Goal: Check status: Check status

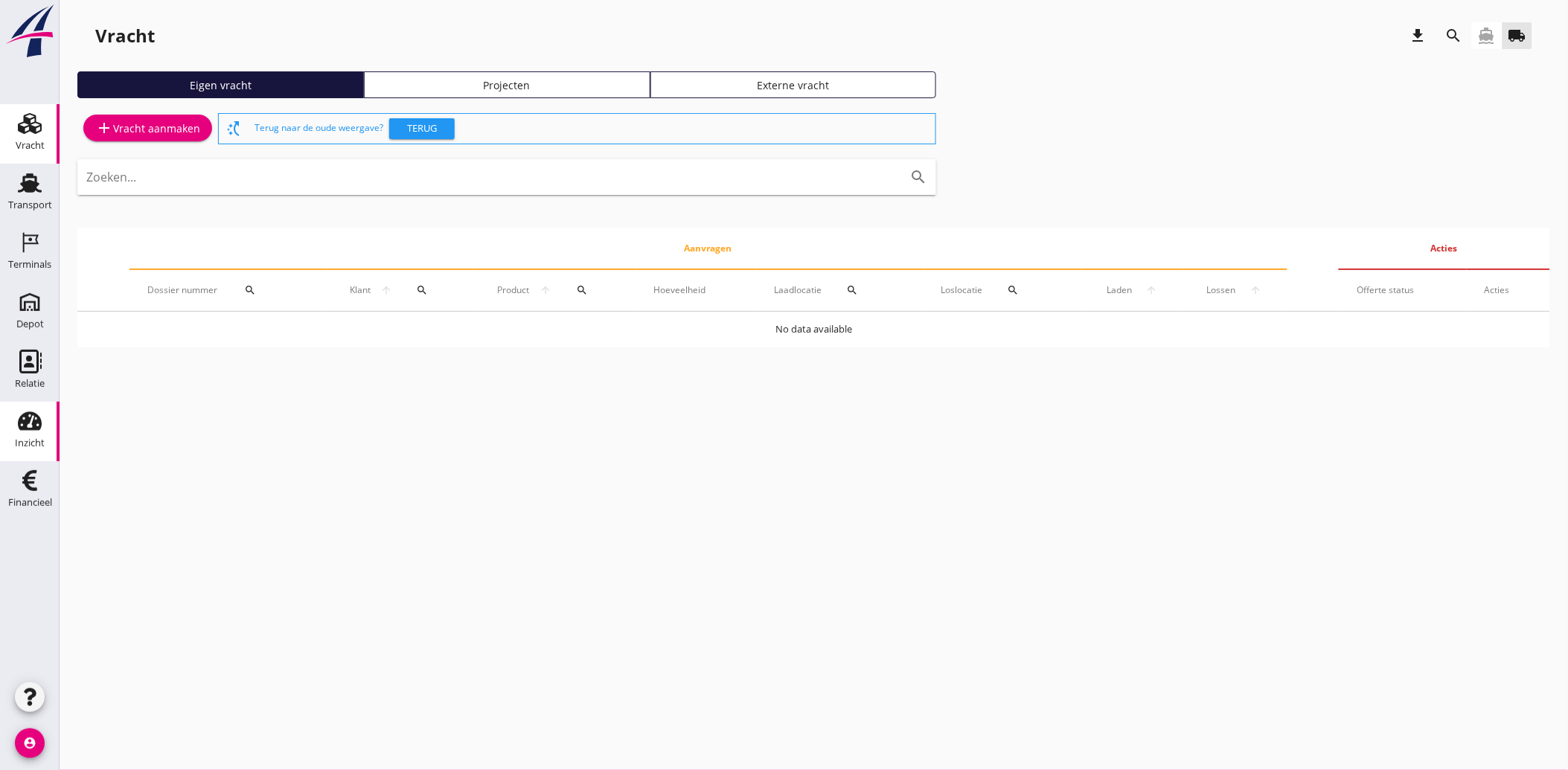
click at [23, 430] on icon "Inzicht" at bounding box center [30, 421] width 24 height 24
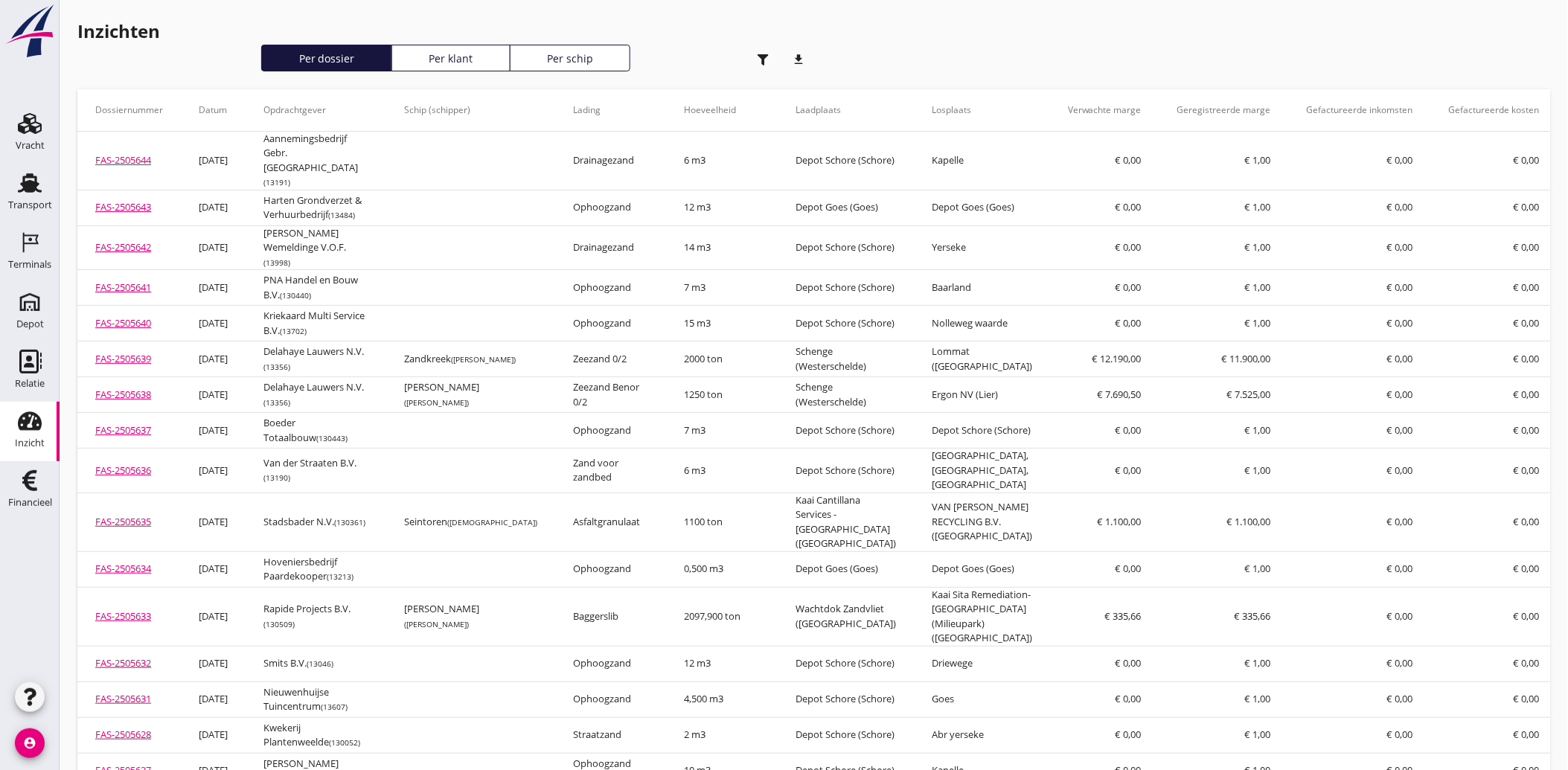
click at [35, 429] on use at bounding box center [30, 422] width 24 height 19
click at [767, 62] on icon "button" at bounding box center [762, 59] width 11 height 11
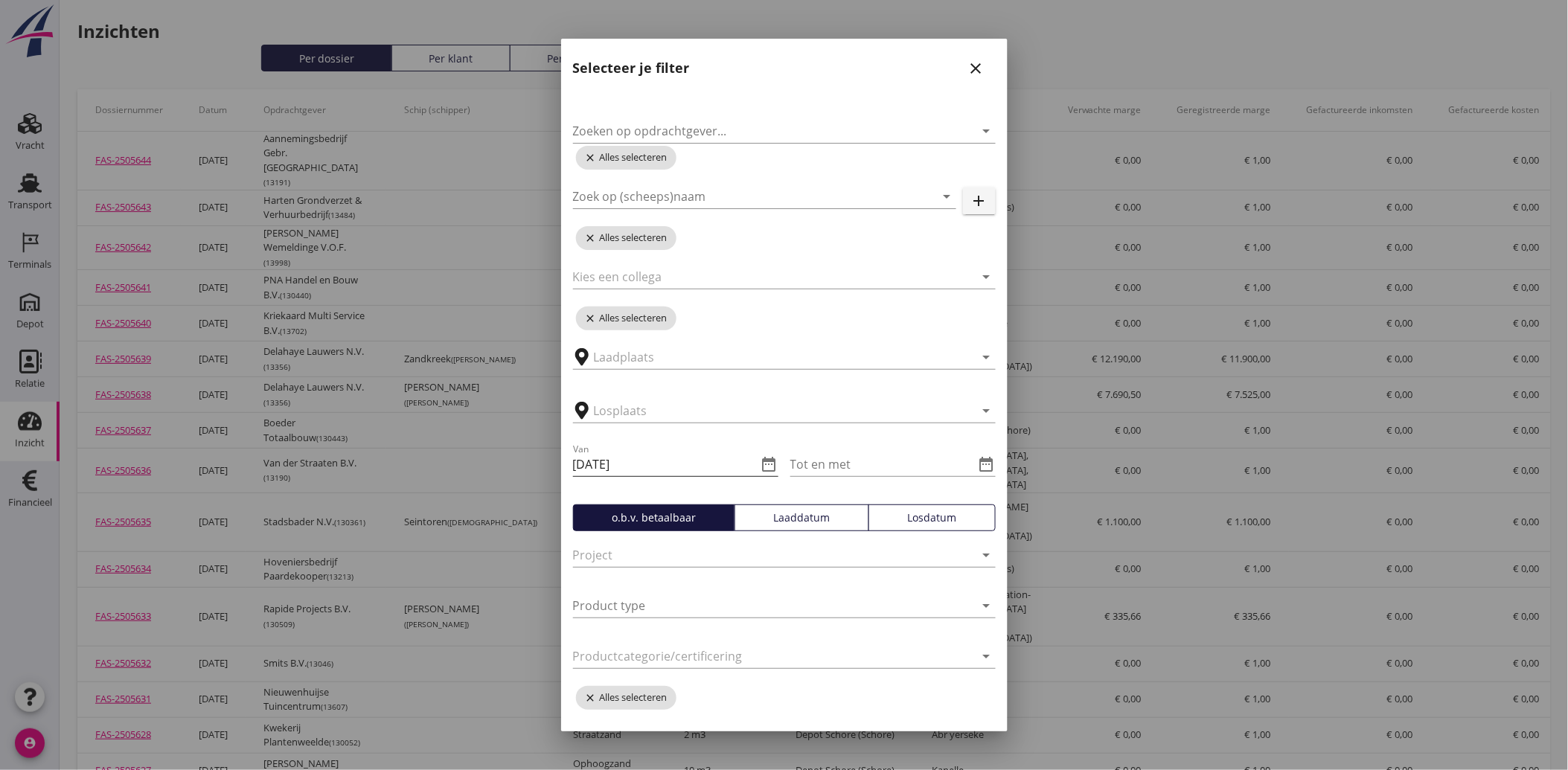
click at [762, 472] on div "Van [DATE] date_range" at bounding box center [675, 464] width 205 height 24
click at [765, 459] on icon "date_range" at bounding box center [769, 464] width 18 height 18
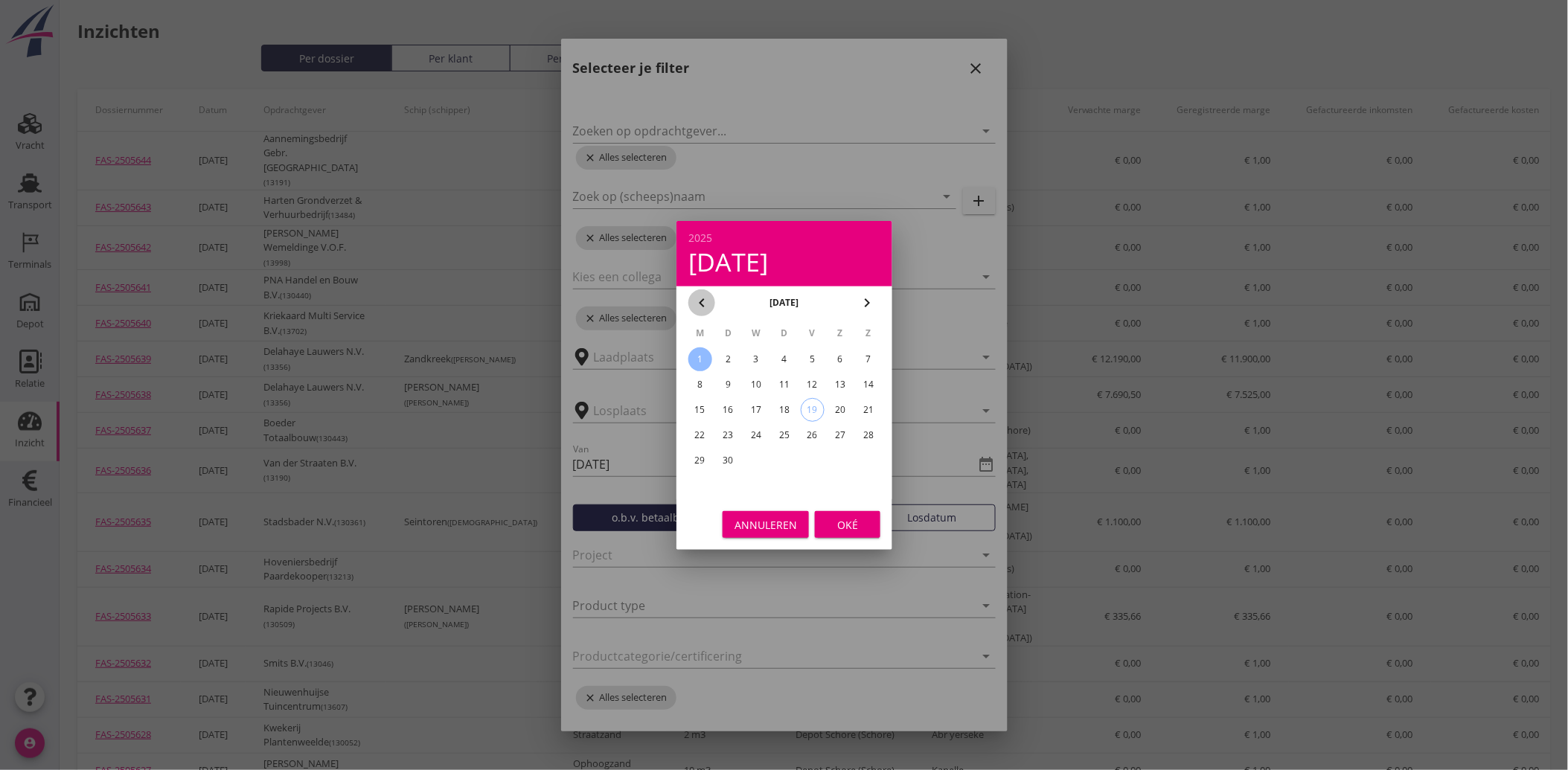
click at [699, 299] on icon "chevron_left" at bounding box center [701, 302] width 18 height 18
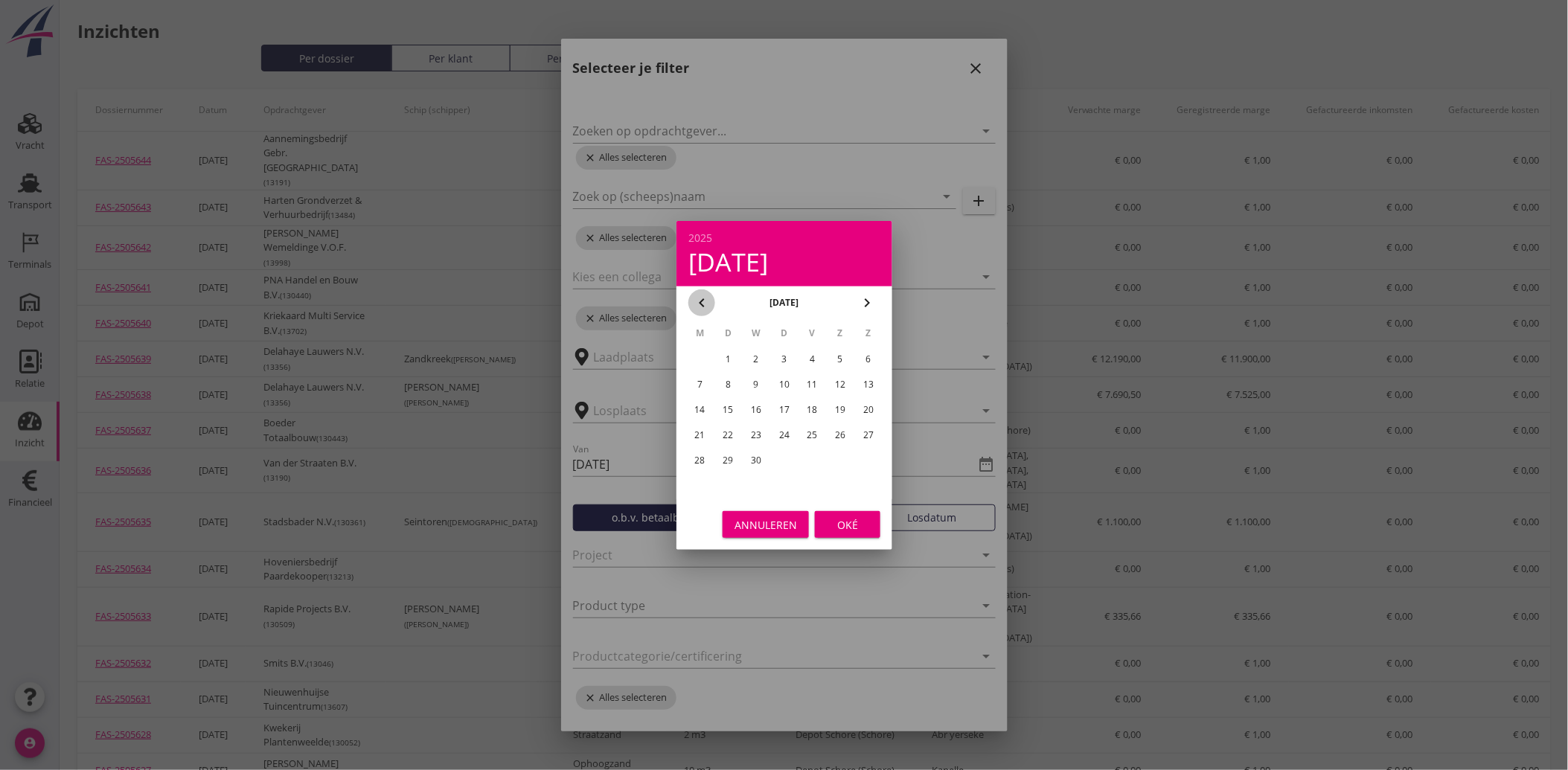
click at [699, 299] on icon "chevron_left" at bounding box center [701, 302] width 18 height 18
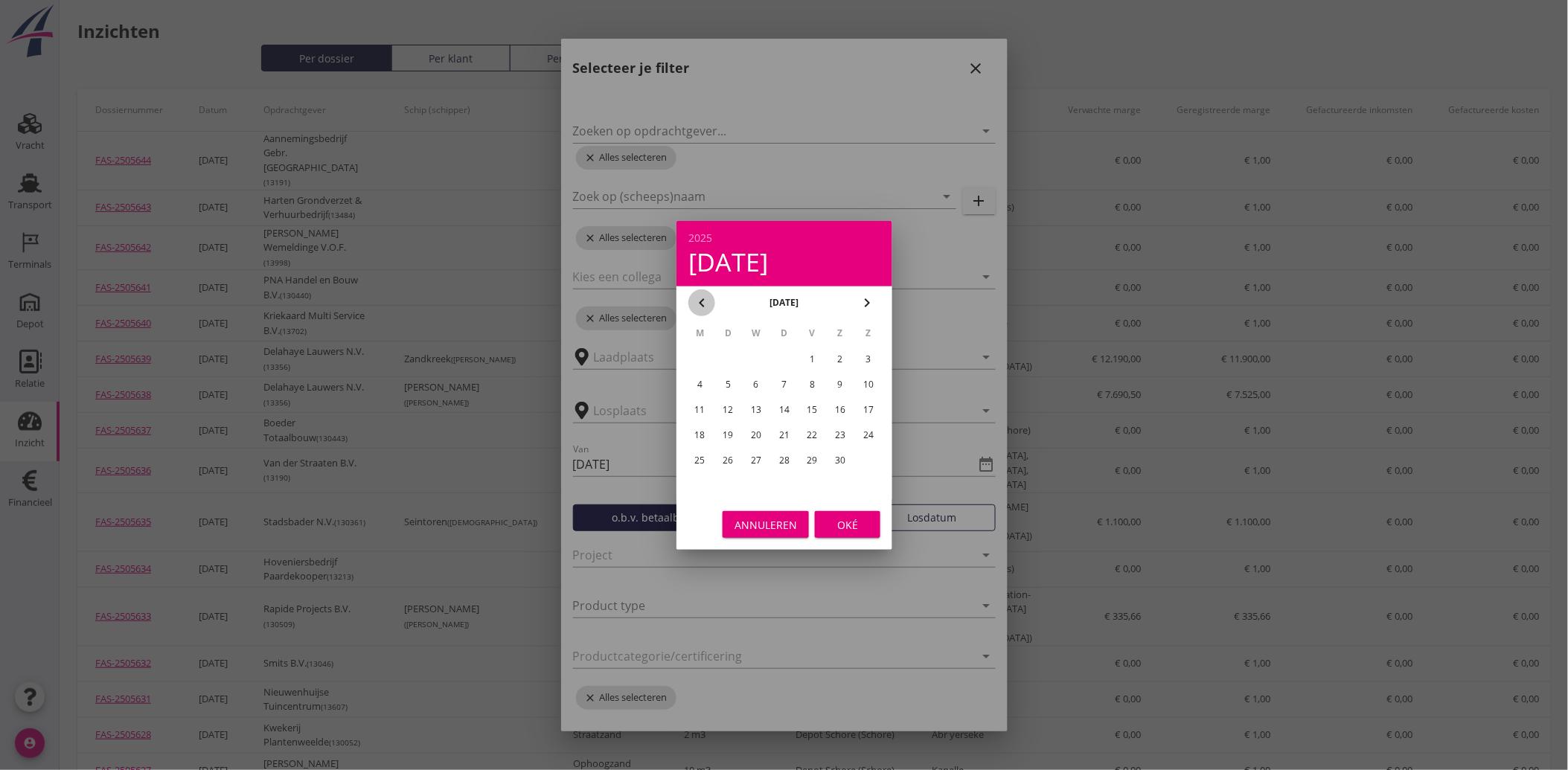
click at [699, 299] on icon "chevron_left" at bounding box center [701, 302] width 18 height 18
click at [809, 429] on div "20" at bounding box center [811, 435] width 24 height 24
type input "[DATE]"
click at [833, 516] on div "Oké" at bounding box center [847, 524] width 41 height 16
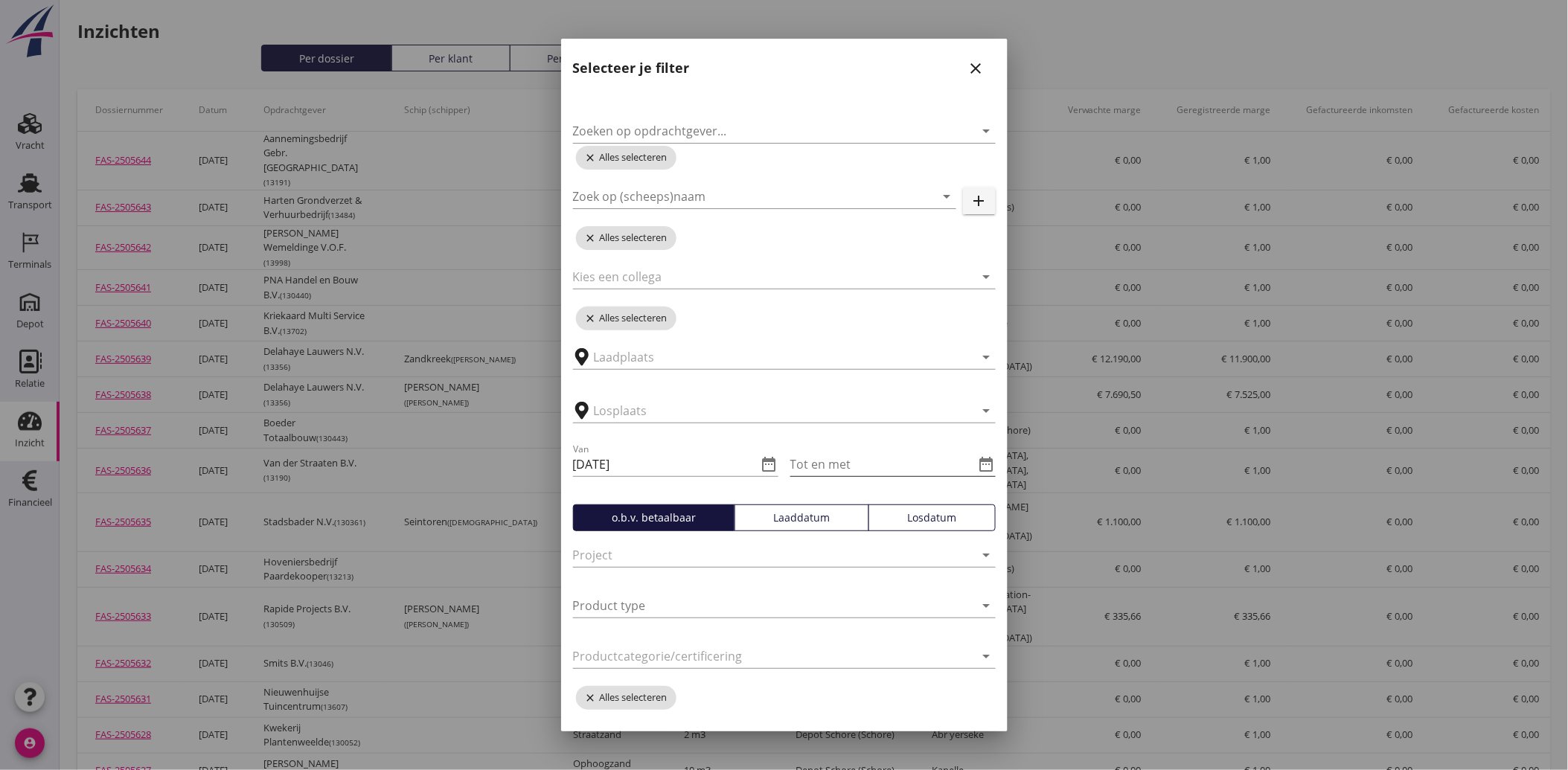
click at [978, 455] on icon "date_range" at bounding box center [986, 464] width 18 height 18
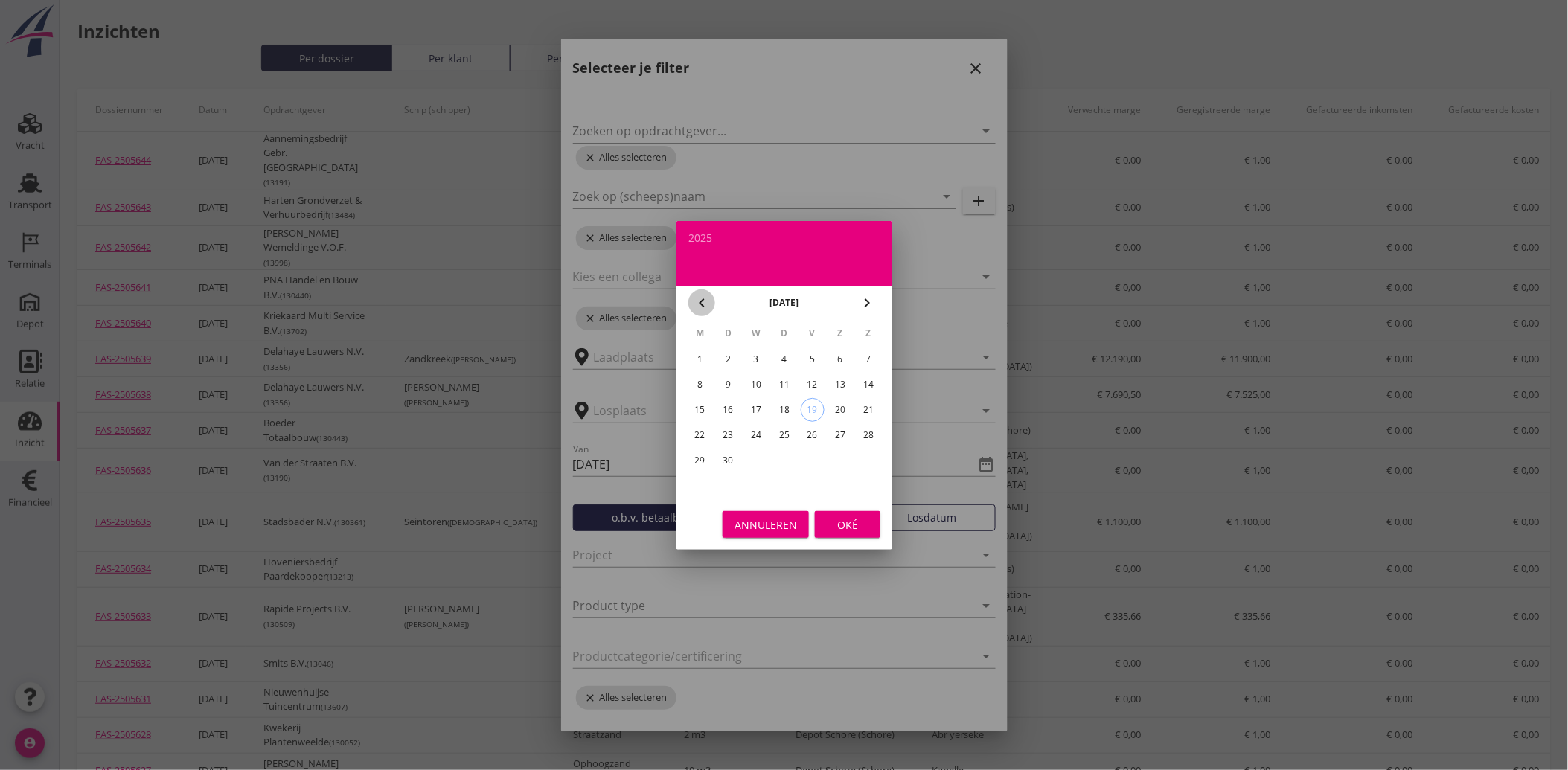
click at [709, 293] on icon "chevron_left" at bounding box center [701, 302] width 18 height 18
click at [709, 294] on icon "chevron_left" at bounding box center [701, 302] width 18 height 18
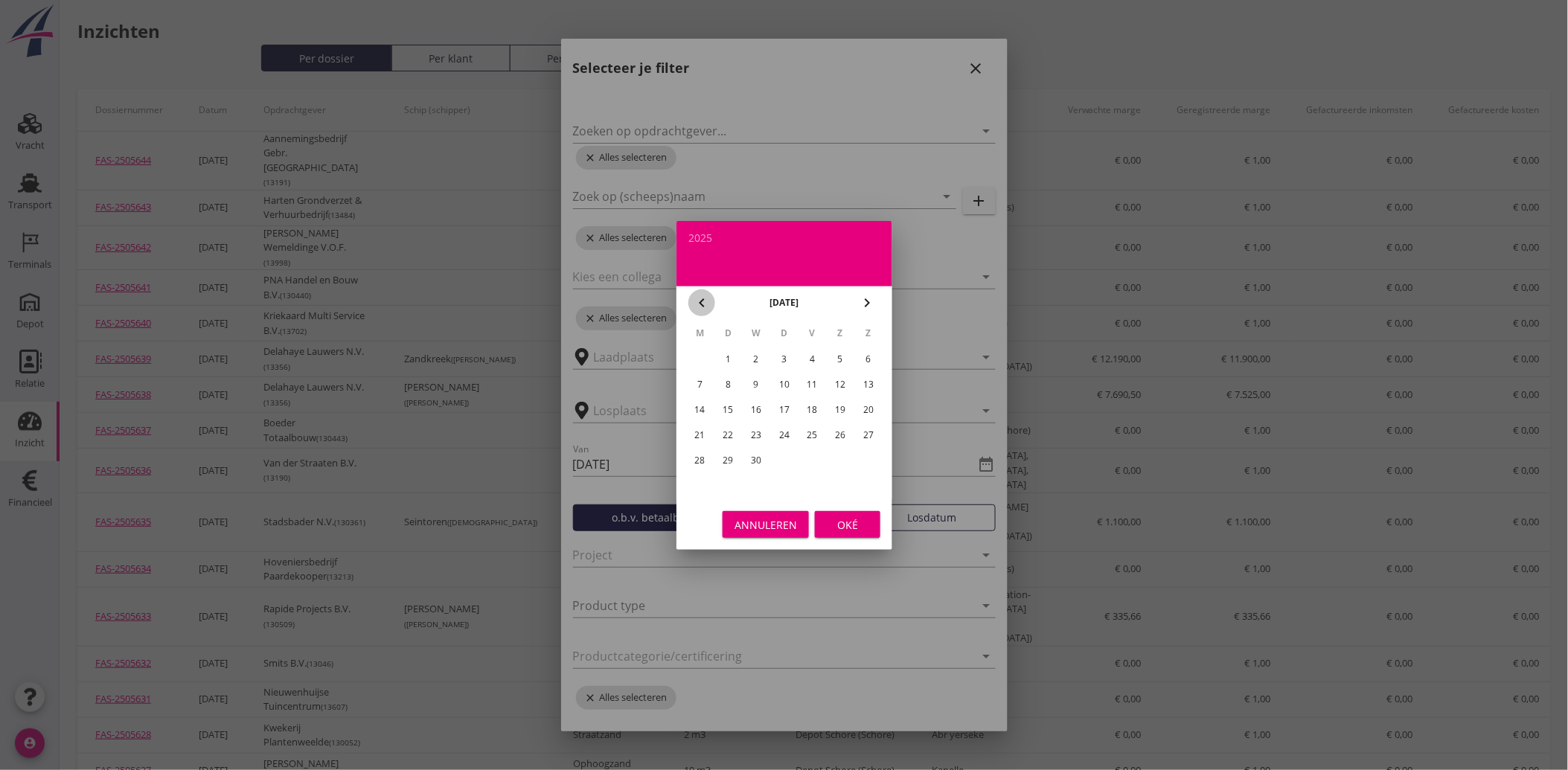
click at [709, 294] on icon "chevron_left" at bounding box center [701, 302] width 18 height 18
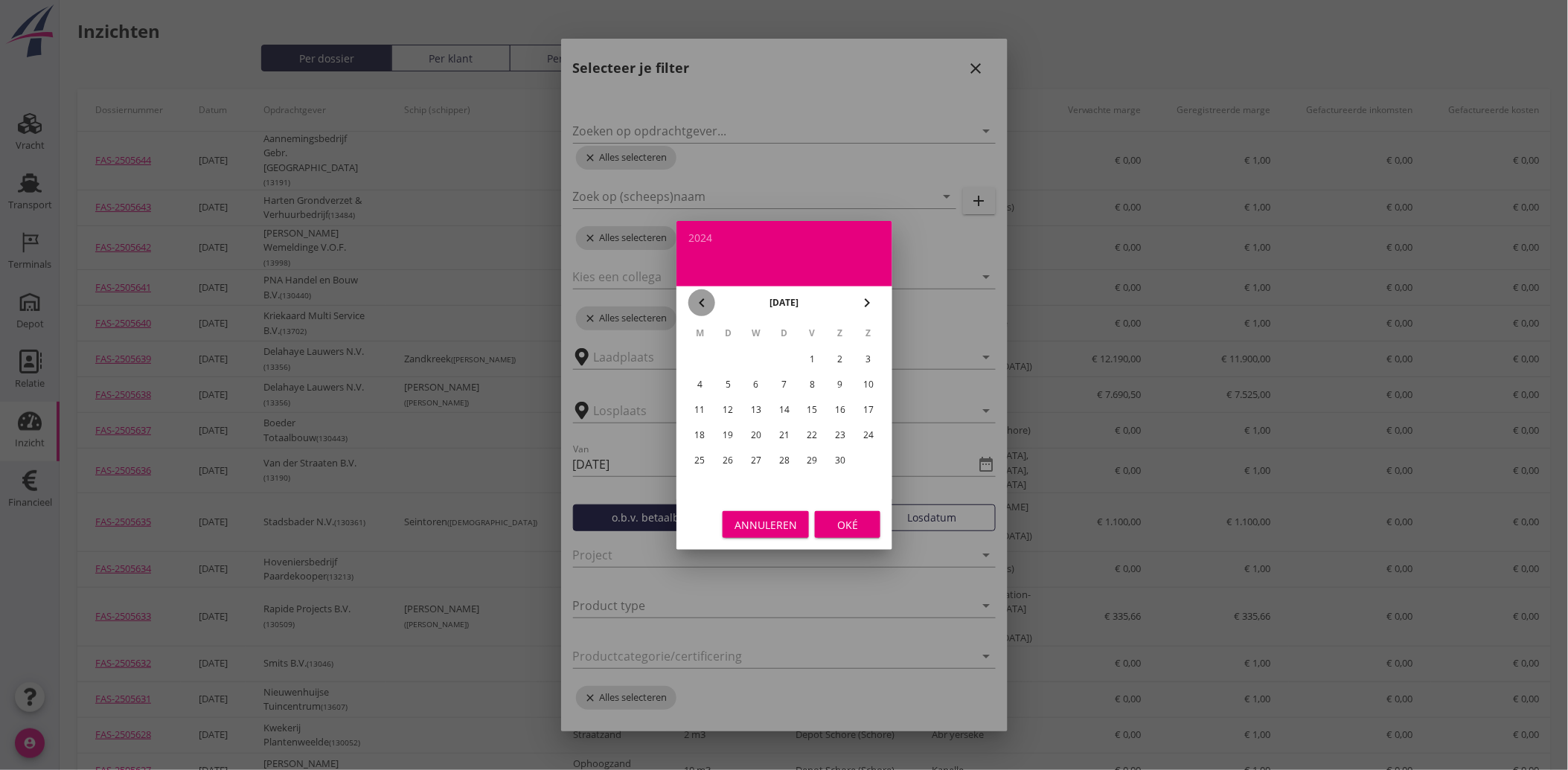
click at [709, 294] on icon "chevron_left" at bounding box center [701, 302] width 18 height 18
click at [868, 299] on icon "chevron_right" at bounding box center [866, 302] width 18 height 18
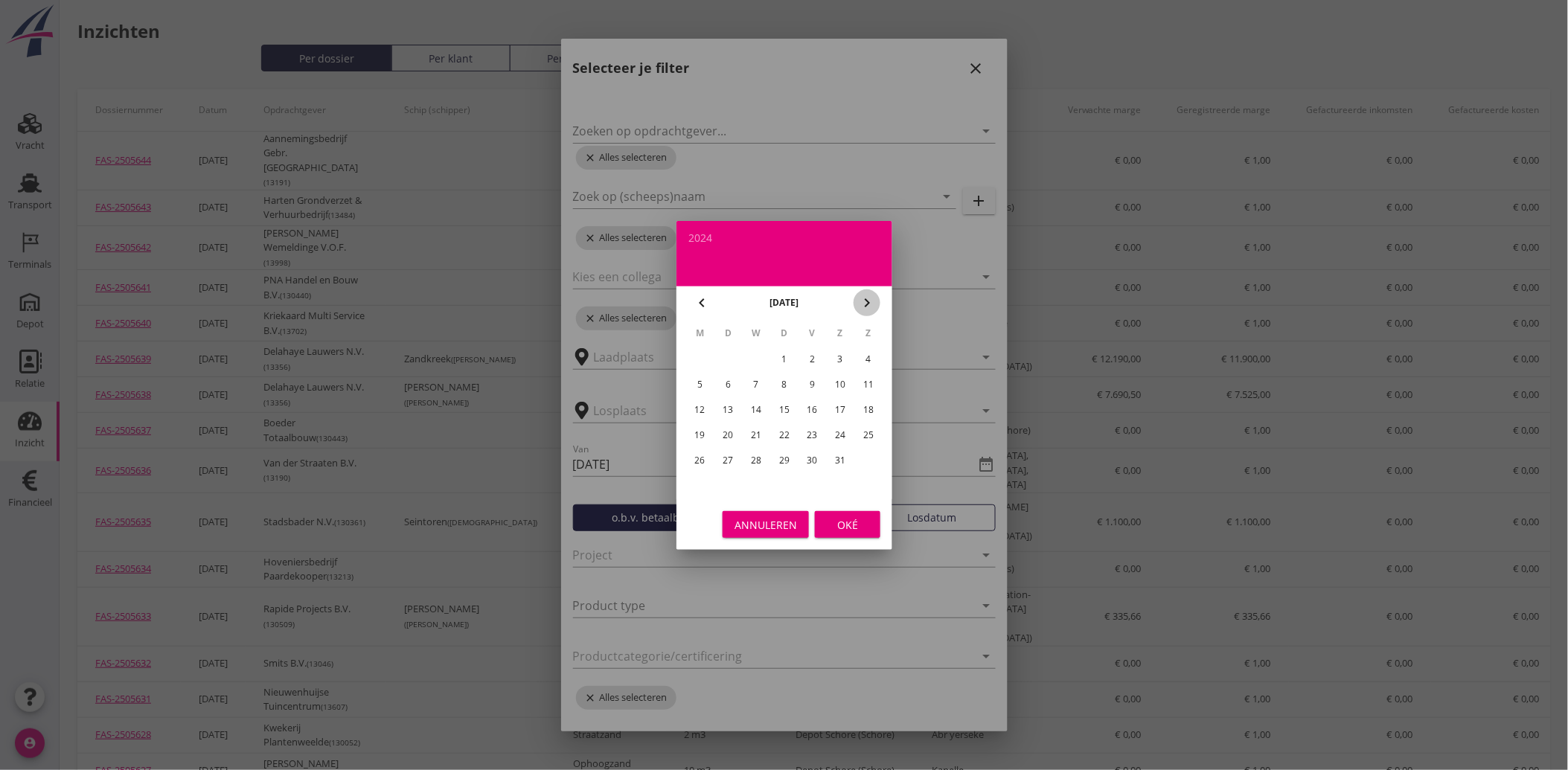
click at [868, 299] on icon "chevron_right" at bounding box center [866, 302] width 18 height 18
click at [837, 458] on div "28" at bounding box center [840, 460] width 24 height 24
type input "[DATE]"
click at [842, 520] on div "Oké" at bounding box center [847, 524] width 41 height 16
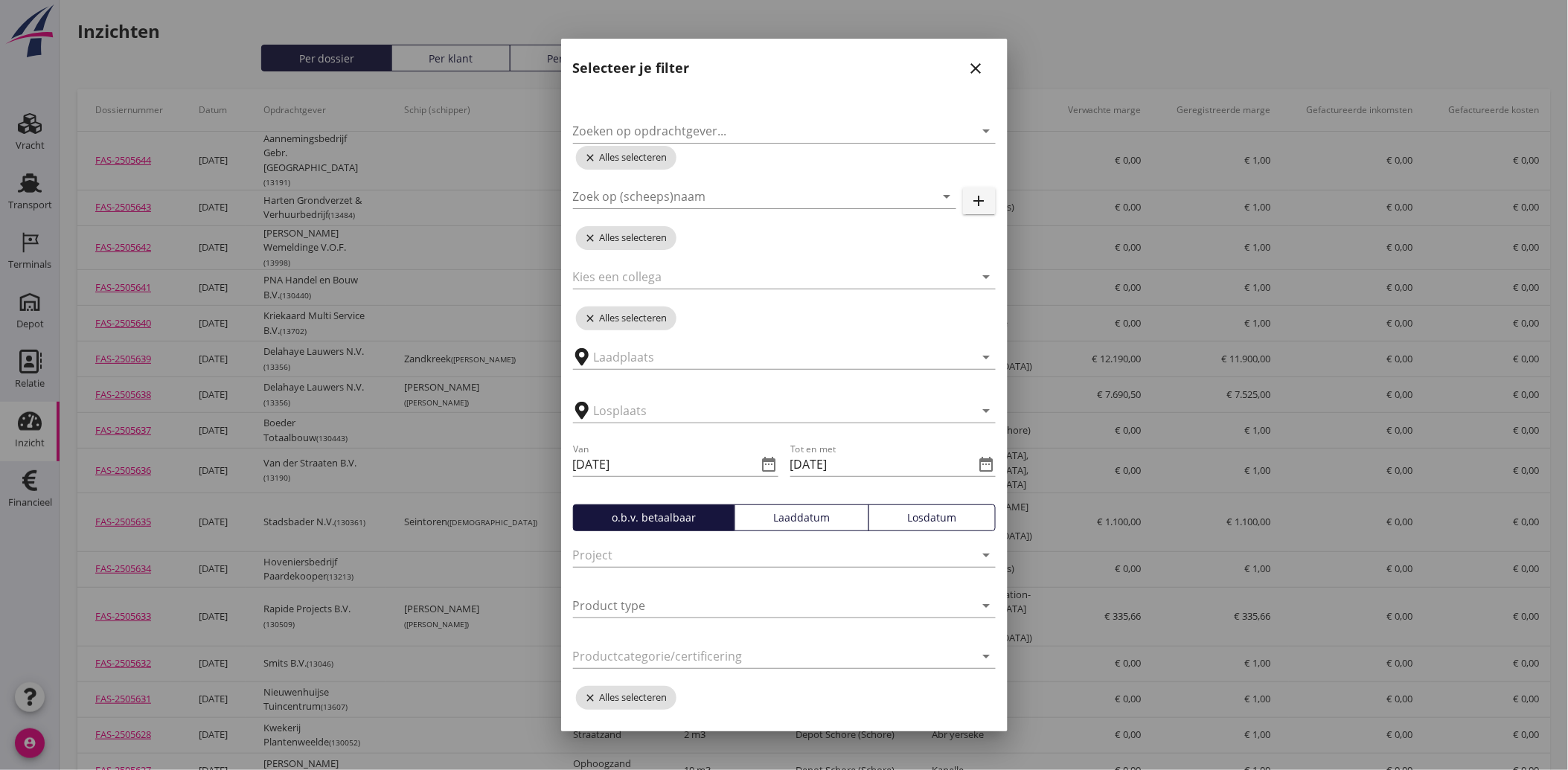
click at [925, 520] on div "Losdatum" at bounding box center [931, 517] width 114 height 16
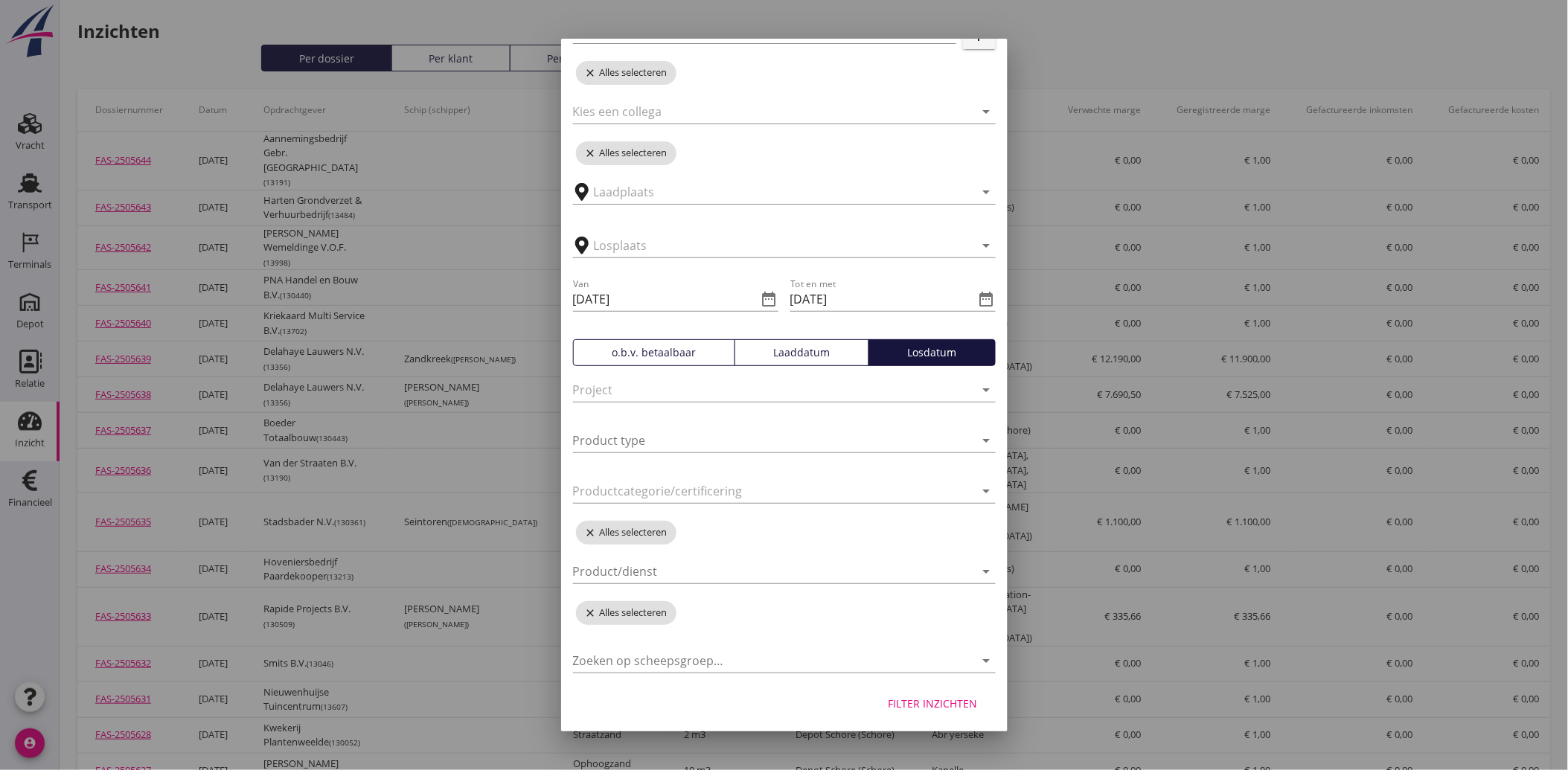
scroll to position [167, 0]
click at [928, 699] on div "Filter inzichten" at bounding box center [933, 701] width 89 height 16
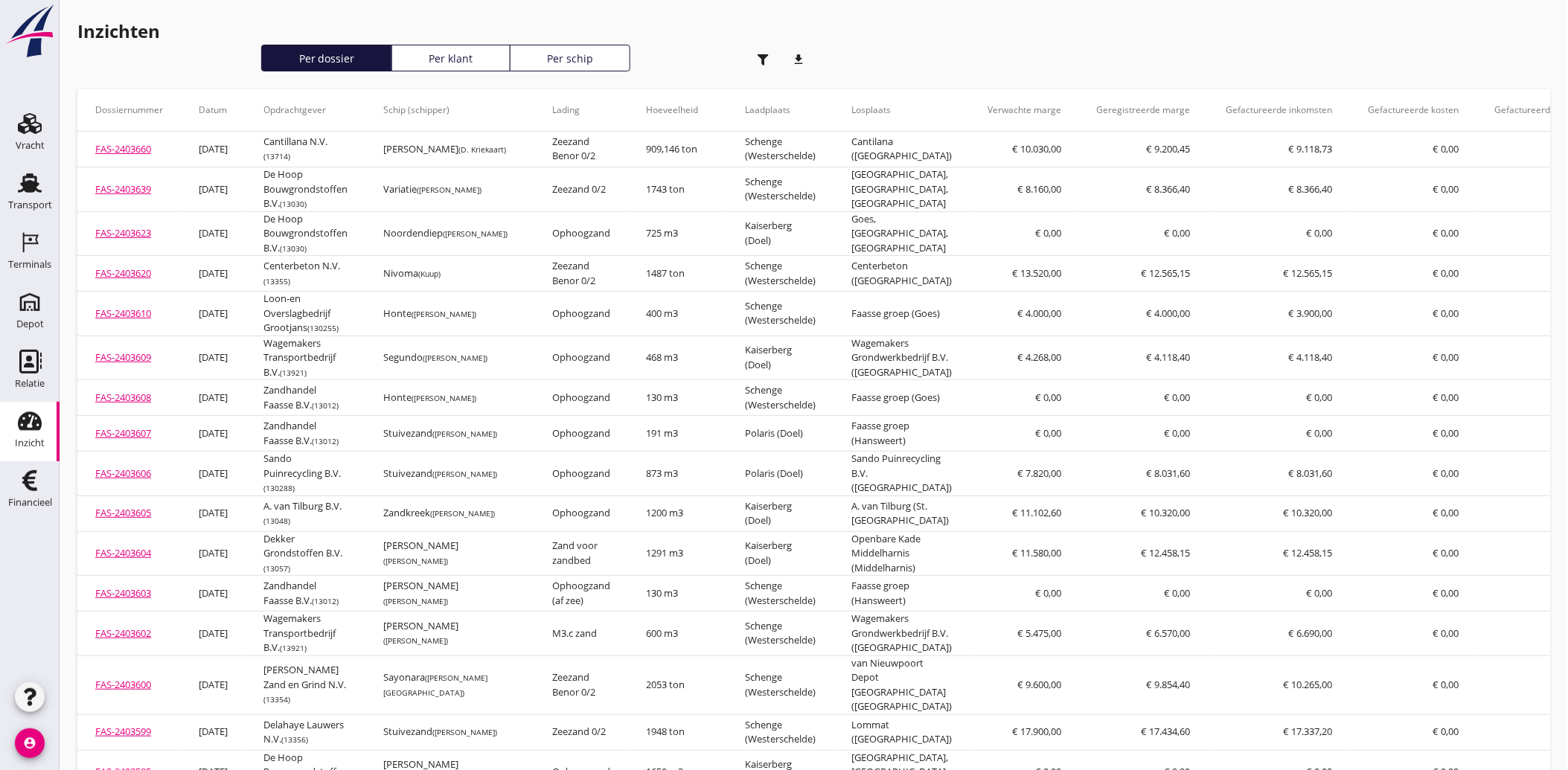
click at [768, 57] on icon "button" at bounding box center [762, 59] width 11 height 11
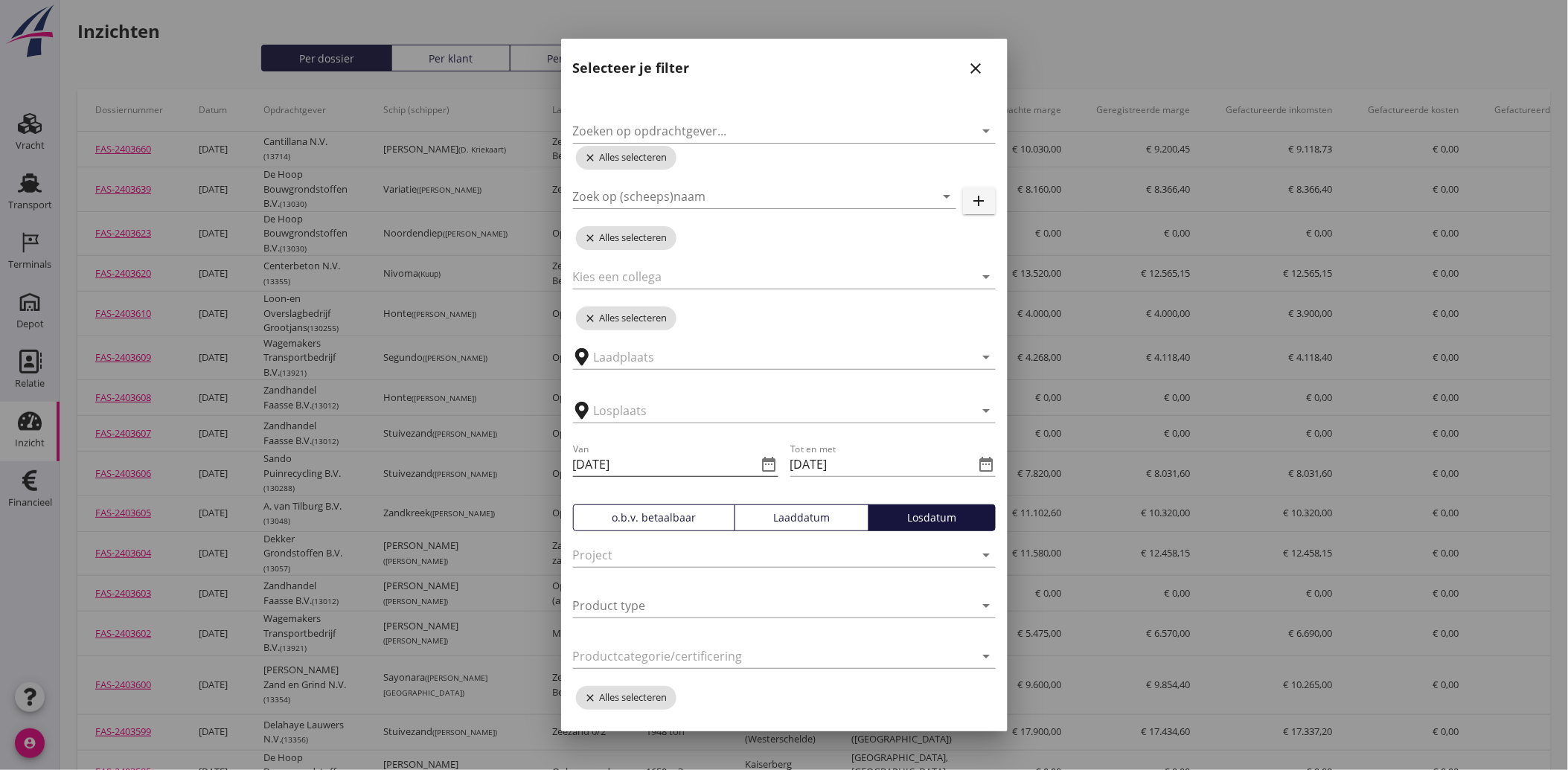
click at [761, 464] on icon "date_range" at bounding box center [769, 464] width 18 height 18
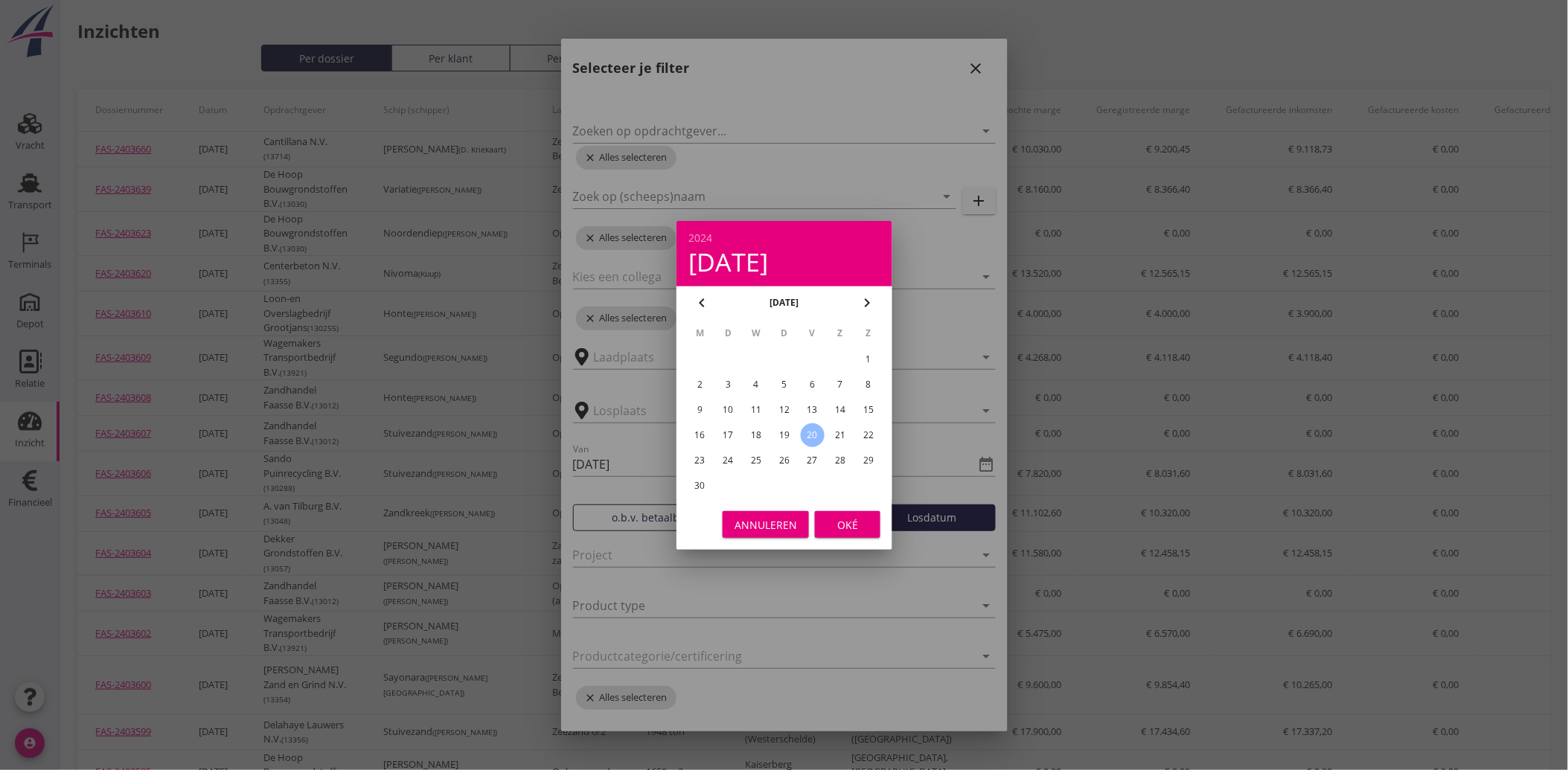
click at [703, 452] on div "23" at bounding box center [699, 460] width 24 height 24
type input "[DATE]"
click at [842, 527] on div "Oké" at bounding box center [847, 524] width 41 height 16
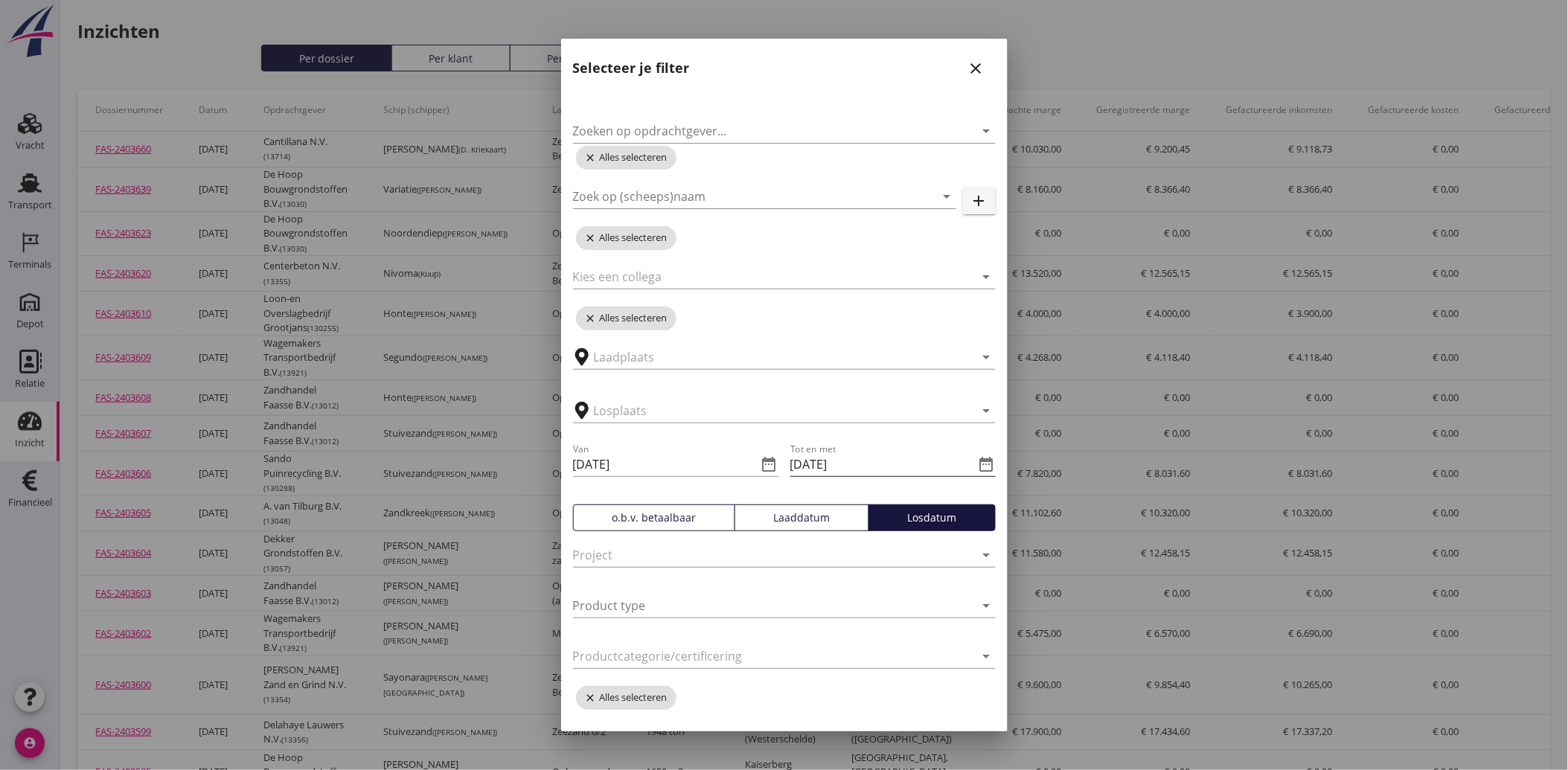
click at [978, 462] on icon "date_range" at bounding box center [986, 464] width 18 height 18
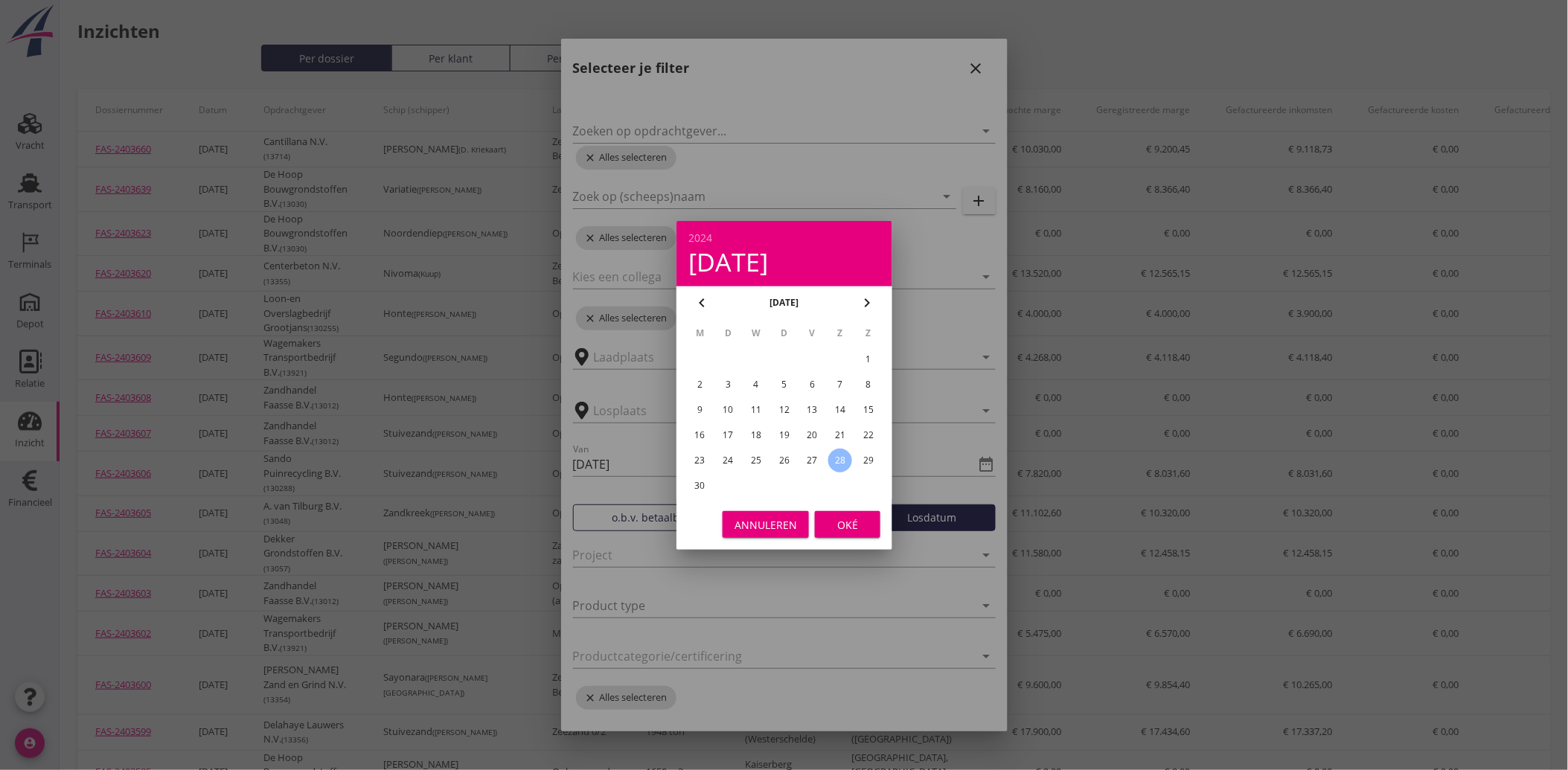
click at [695, 458] on div "23" at bounding box center [699, 460] width 24 height 24
type input "[DATE]"
click at [850, 525] on div "Oké" at bounding box center [847, 524] width 41 height 16
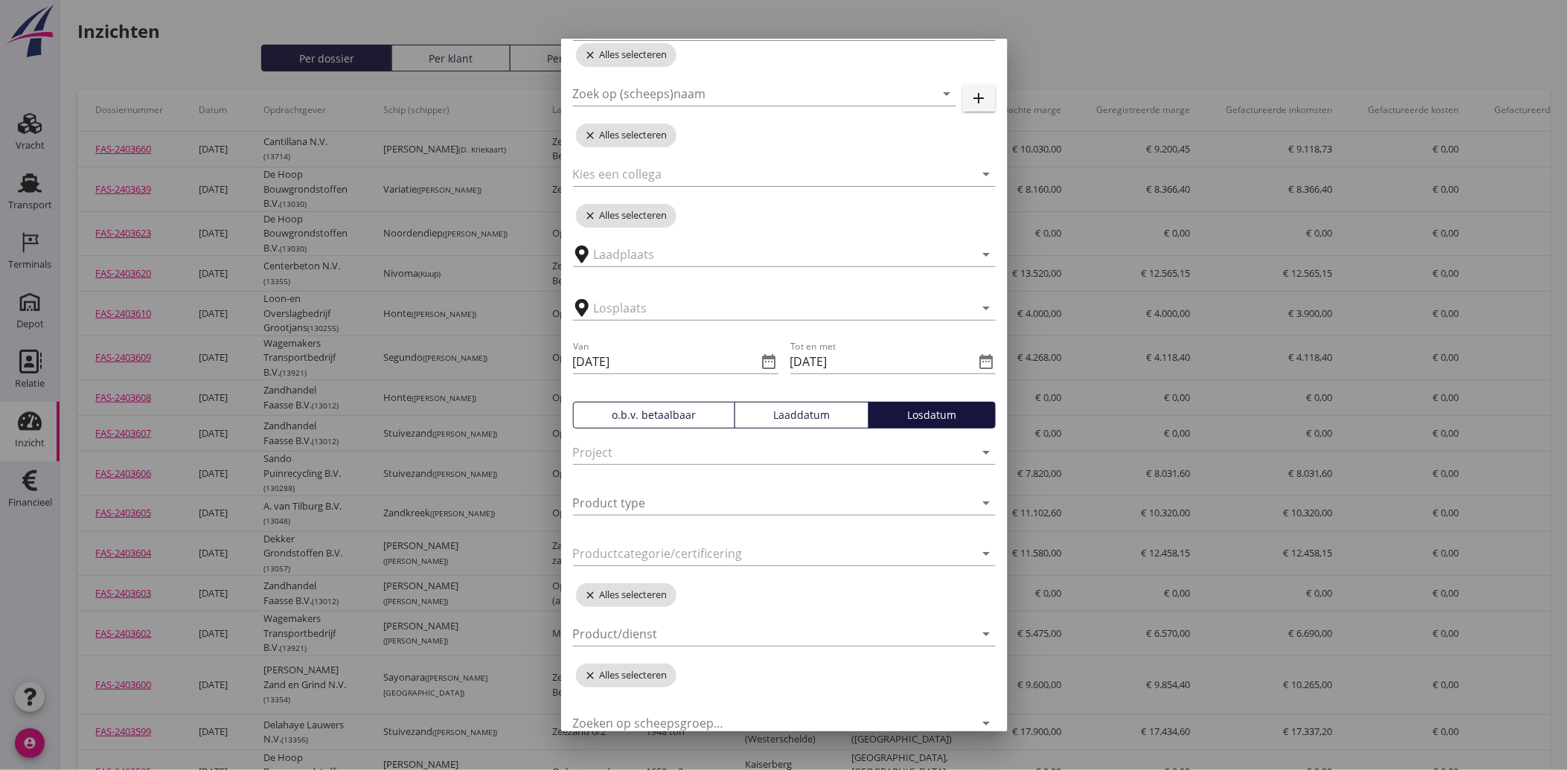
scroll to position [167, 0]
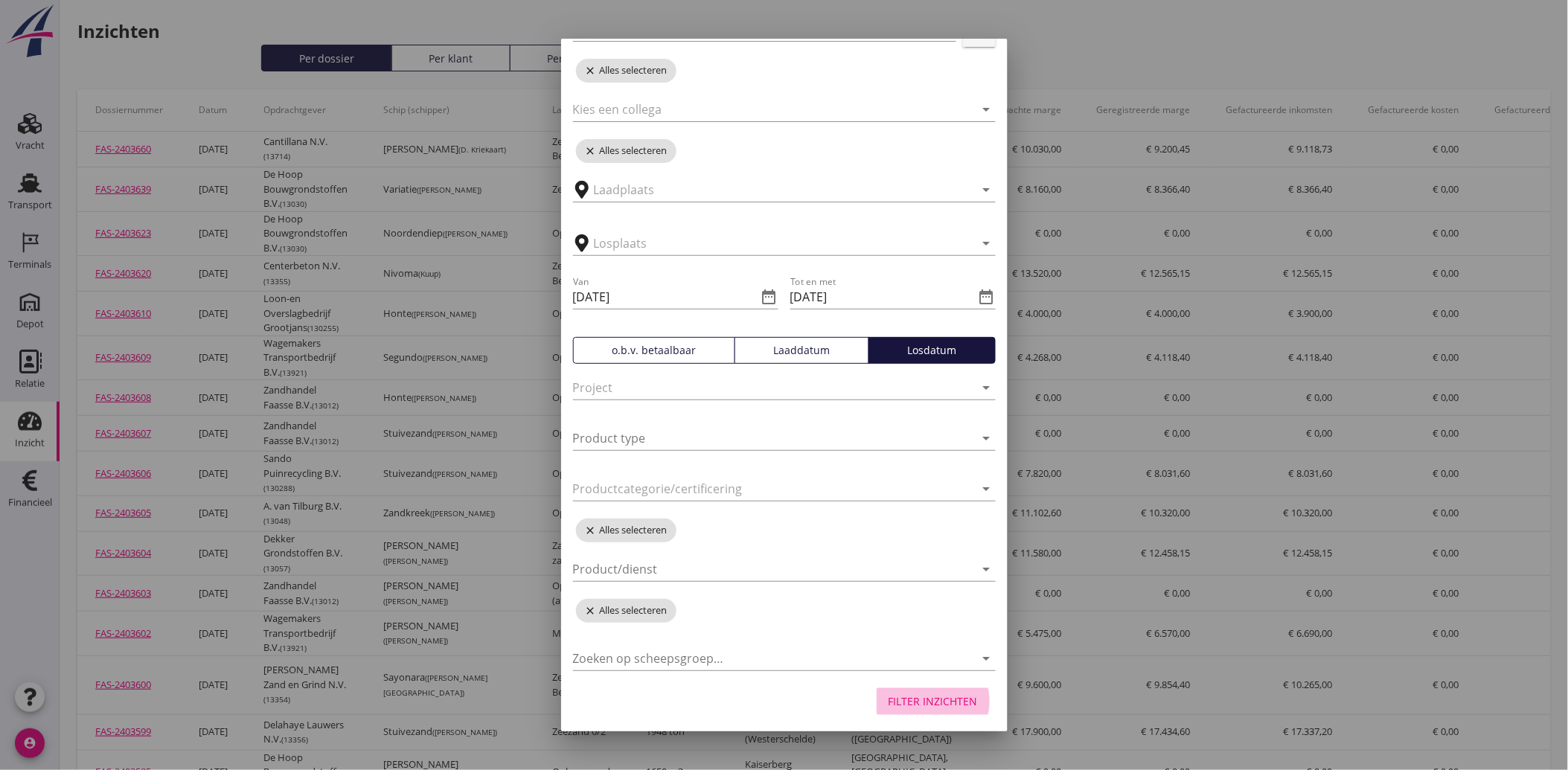
click at [931, 697] on div "Filter inzichten" at bounding box center [933, 701] width 89 height 16
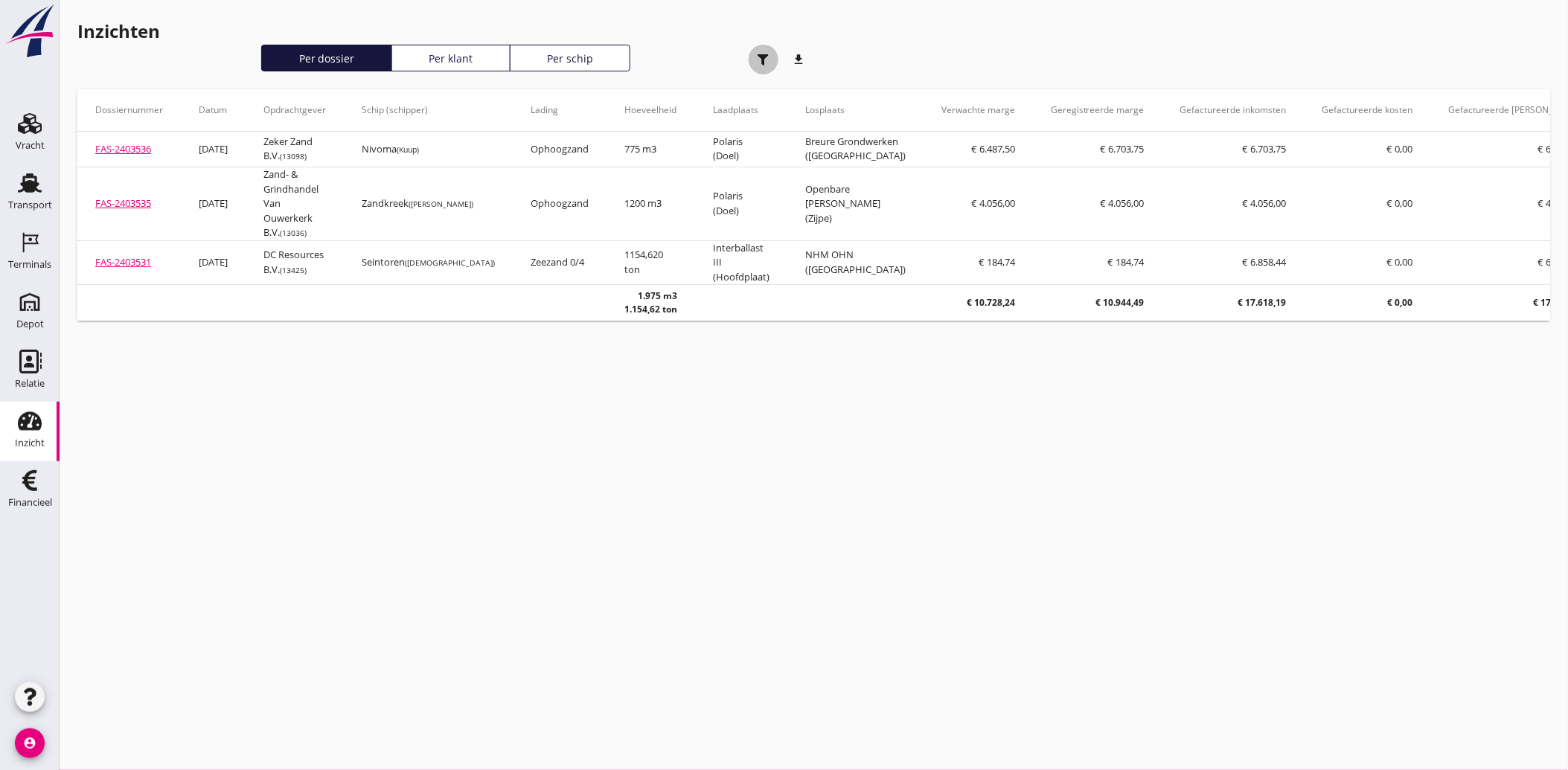
click at [757, 54] on icon "button" at bounding box center [762, 59] width 11 height 11
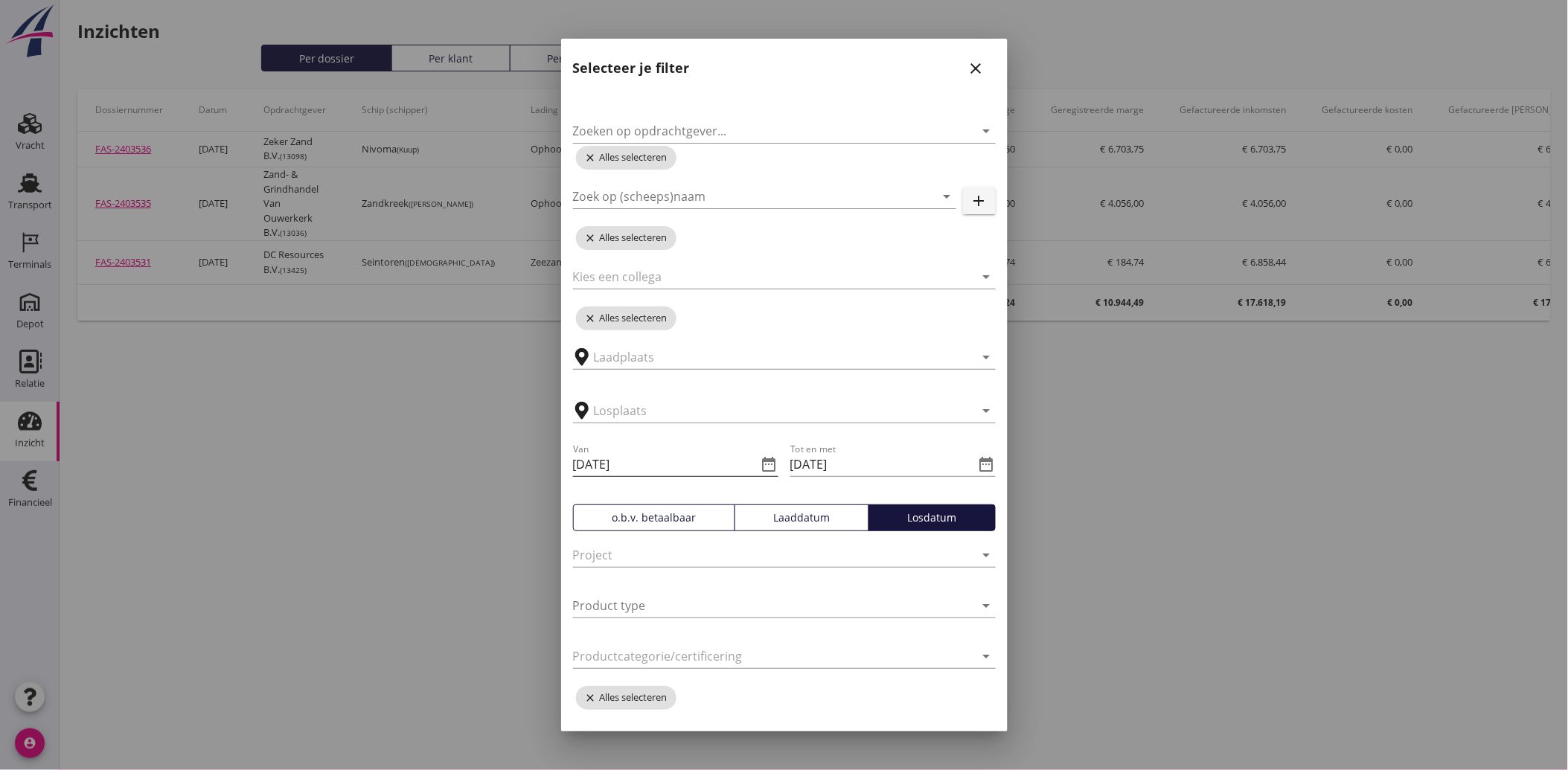
click at [762, 455] on icon "date_range" at bounding box center [769, 464] width 18 height 18
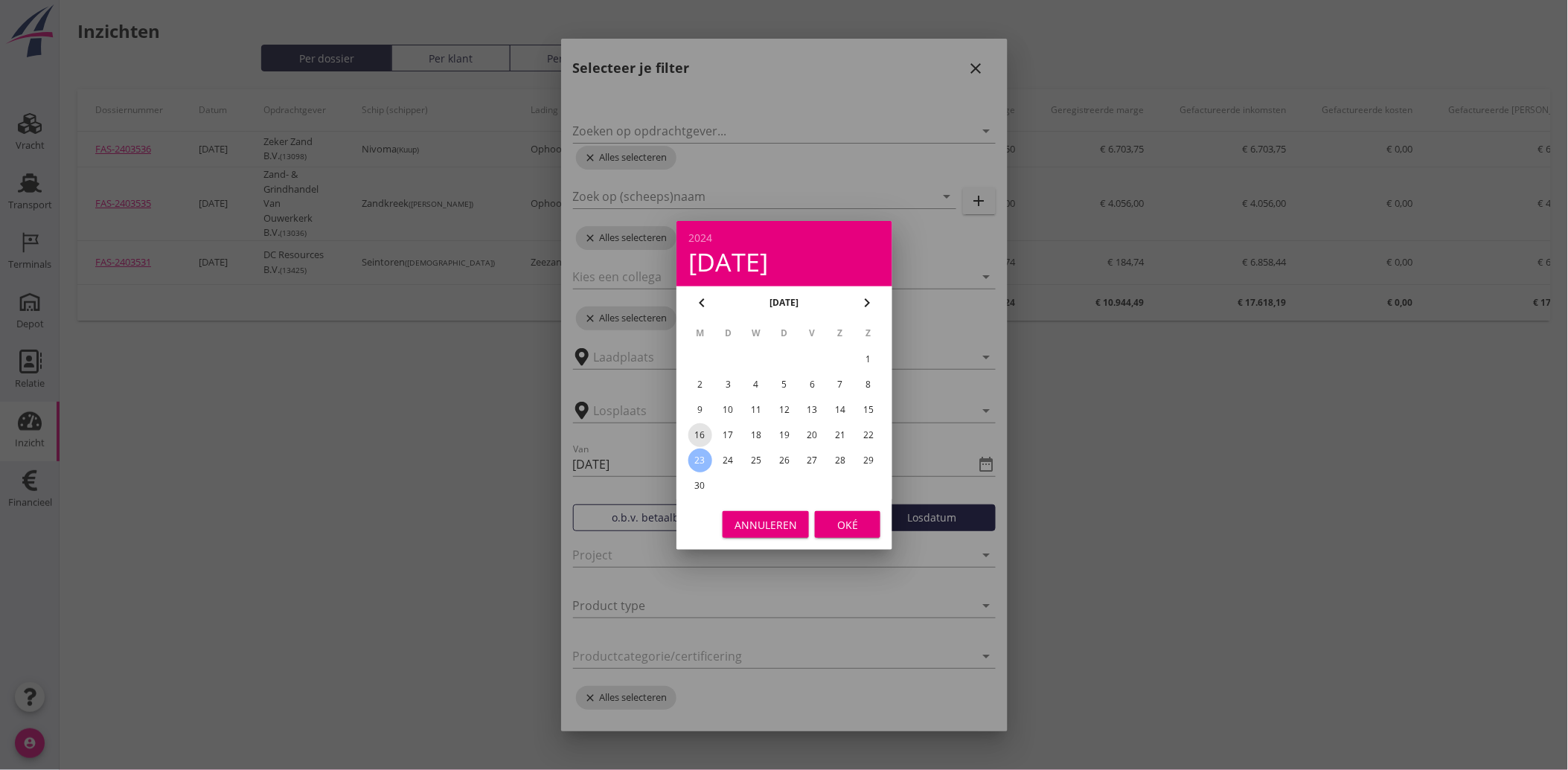
click at [709, 428] on div "16" at bounding box center [699, 435] width 24 height 24
type input "[DATE]"
click at [827, 522] on div "Oké" at bounding box center [847, 524] width 41 height 16
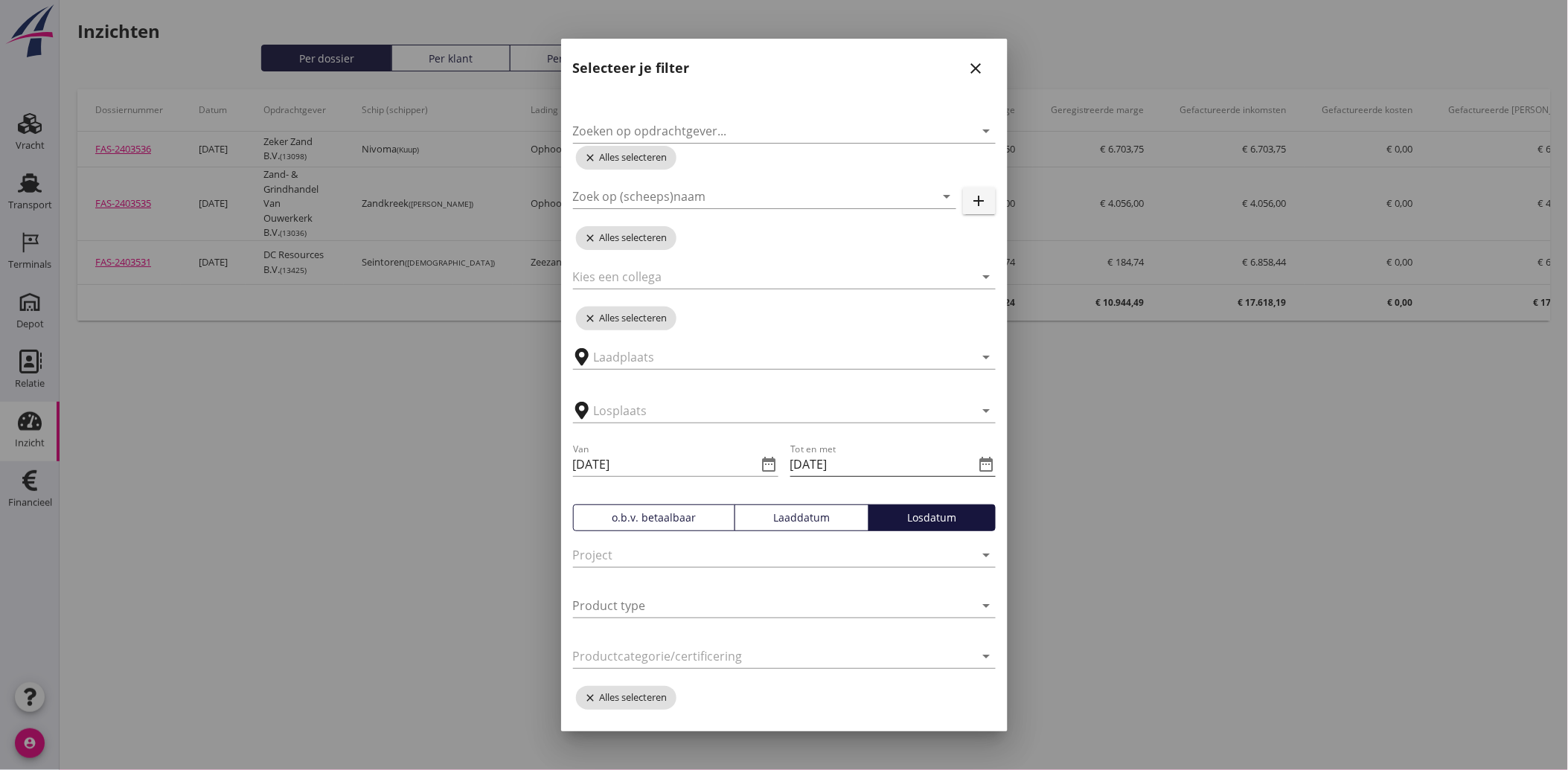
click at [978, 459] on icon "date_range" at bounding box center [986, 464] width 18 height 18
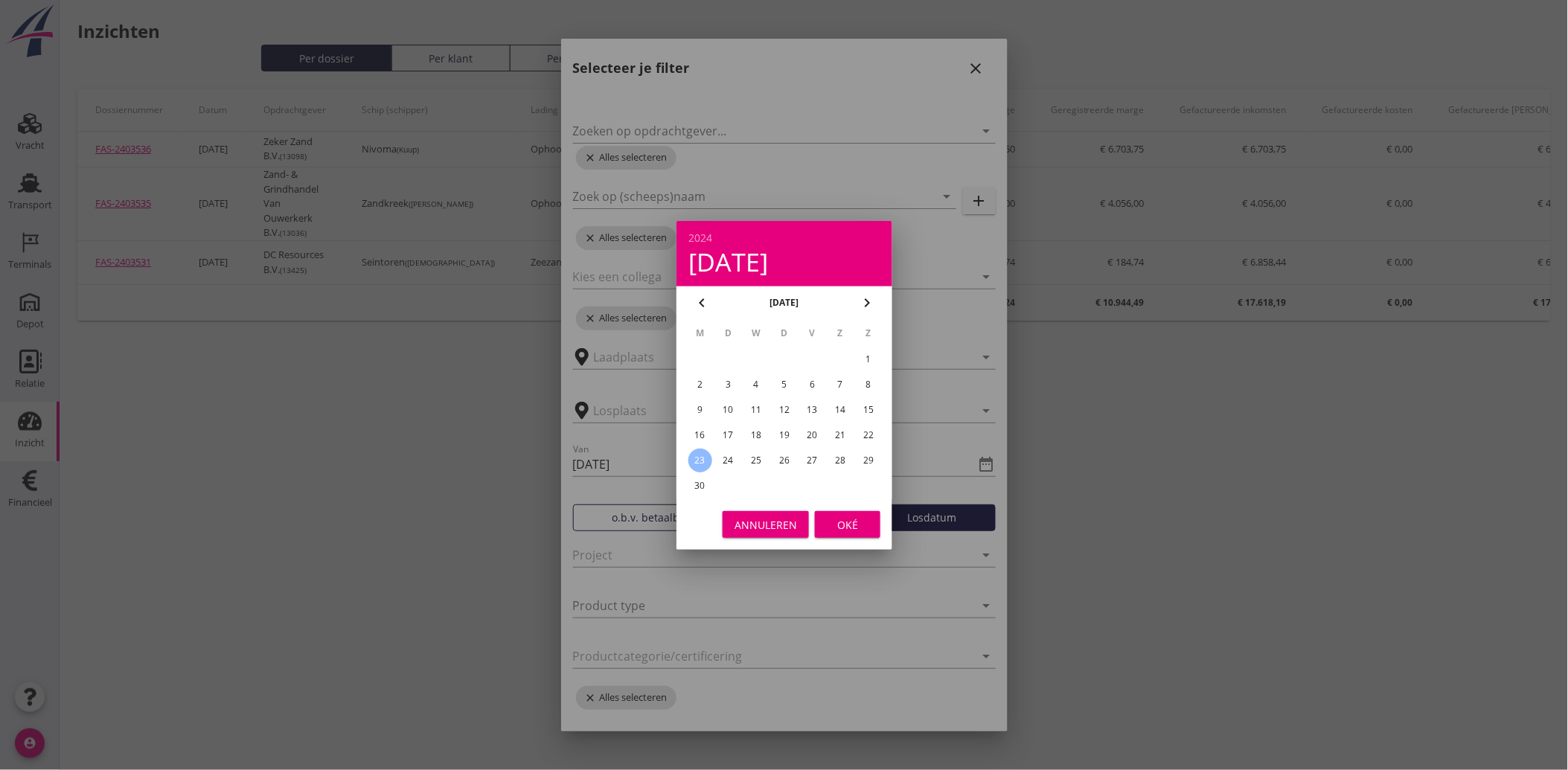
click at [808, 451] on div "27" at bounding box center [811, 460] width 24 height 24
type input "[DATE]"
click at [852, 525] on div "Oké" at bounding box center [847, 524] width 41 height 16
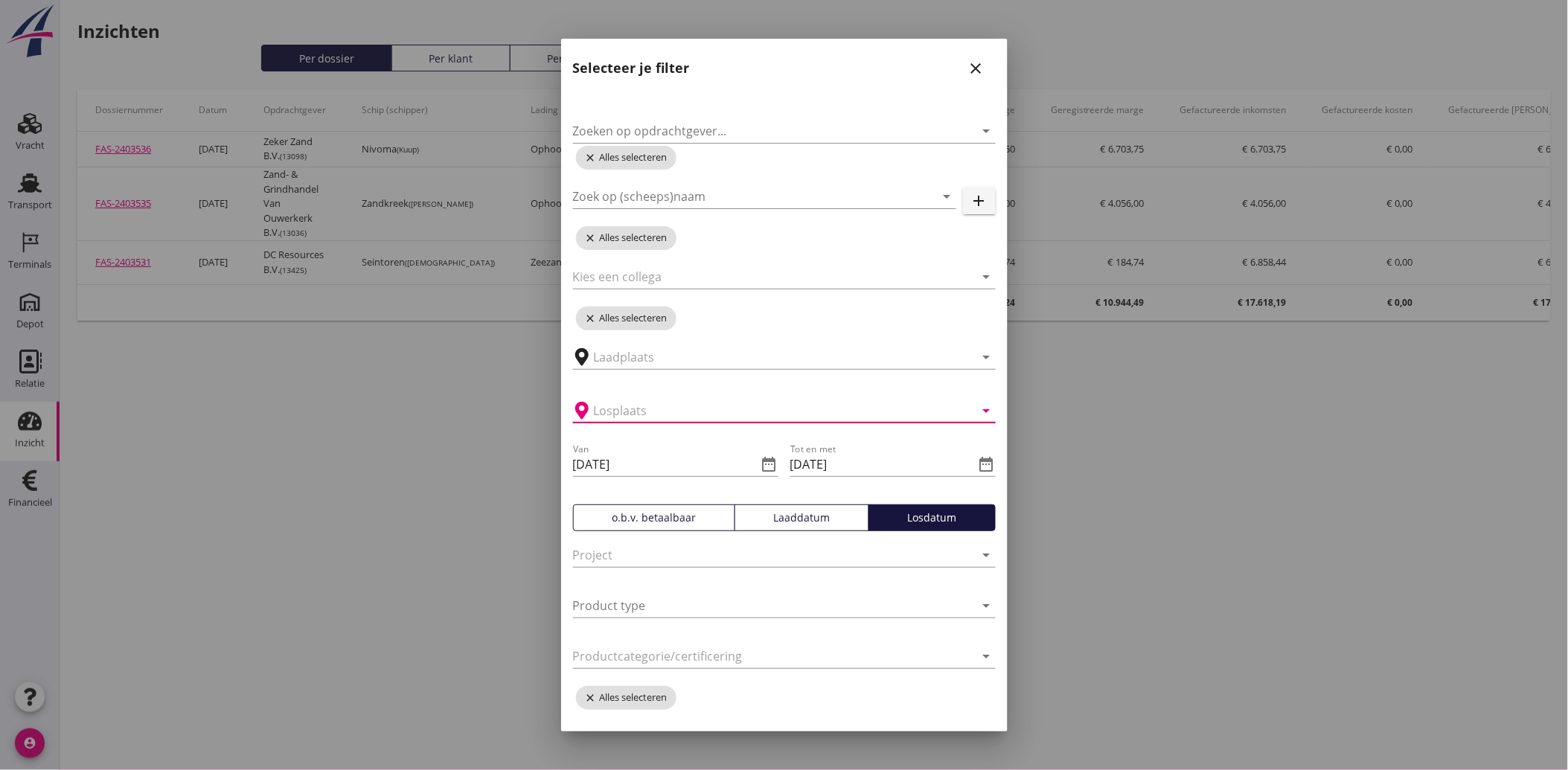
click at [635, 407] on input "text" at bounding box center [773, 411] width 360 height 24
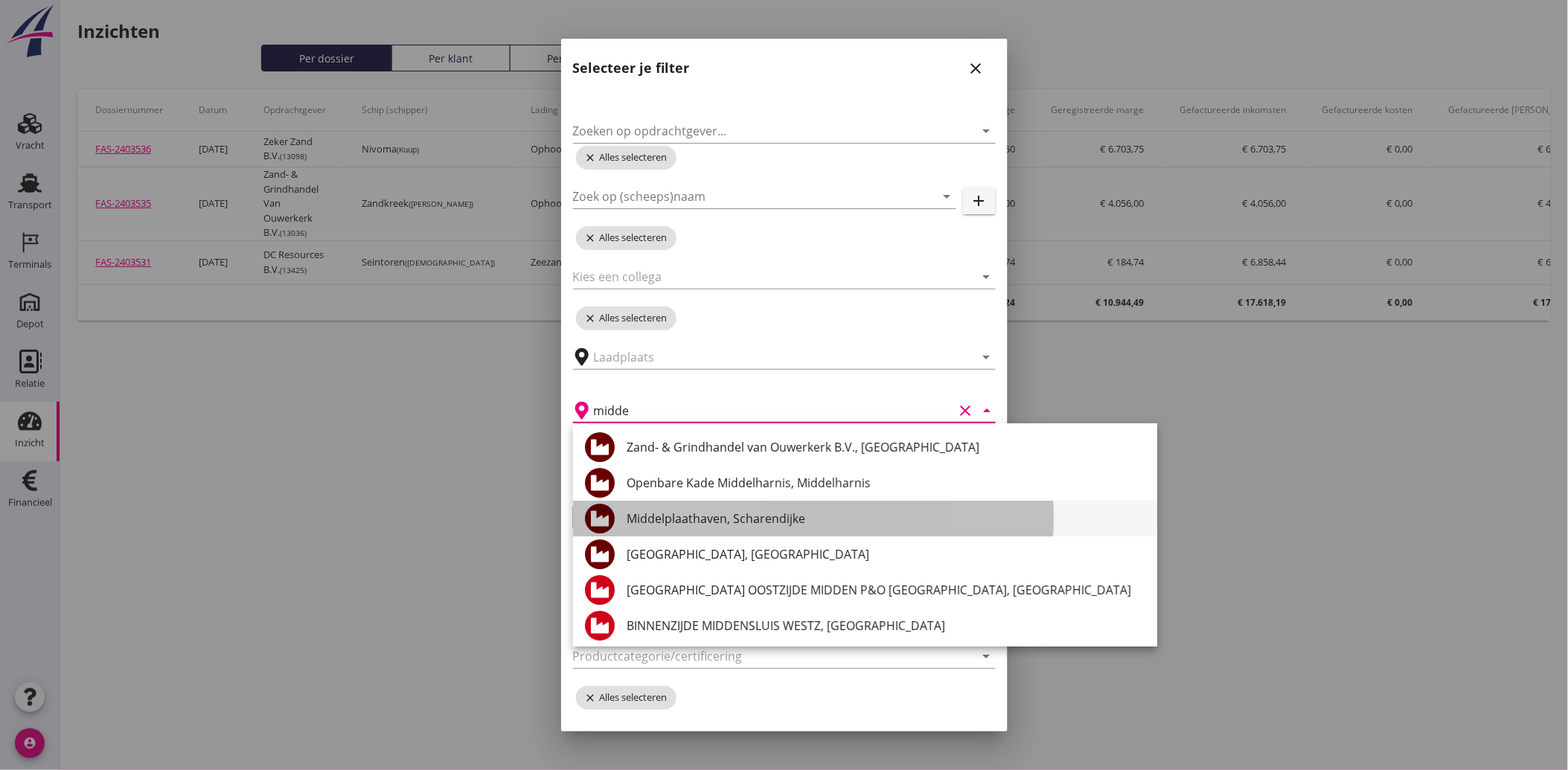
click at [679, 511] on div "Middelplaathaven, Scharendijke" at bounding box center [886, 518] width 519 height 18
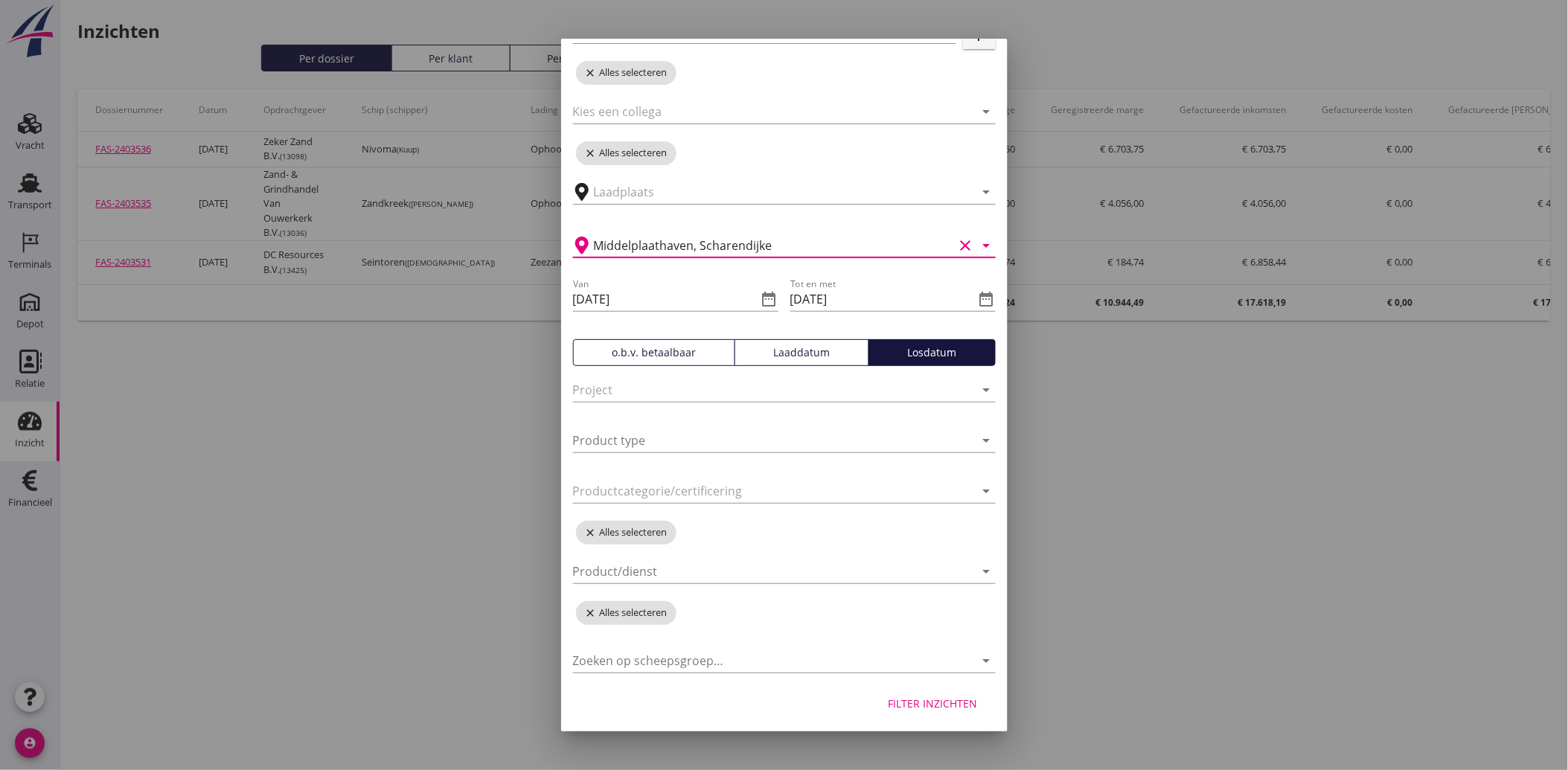
scroll to position [167, 0]
type input "Middelplaathaven, Scharendijke"
click at [945, 701] on div "Filter inzichten" at bounding box center [933, 701] width 89 height 16
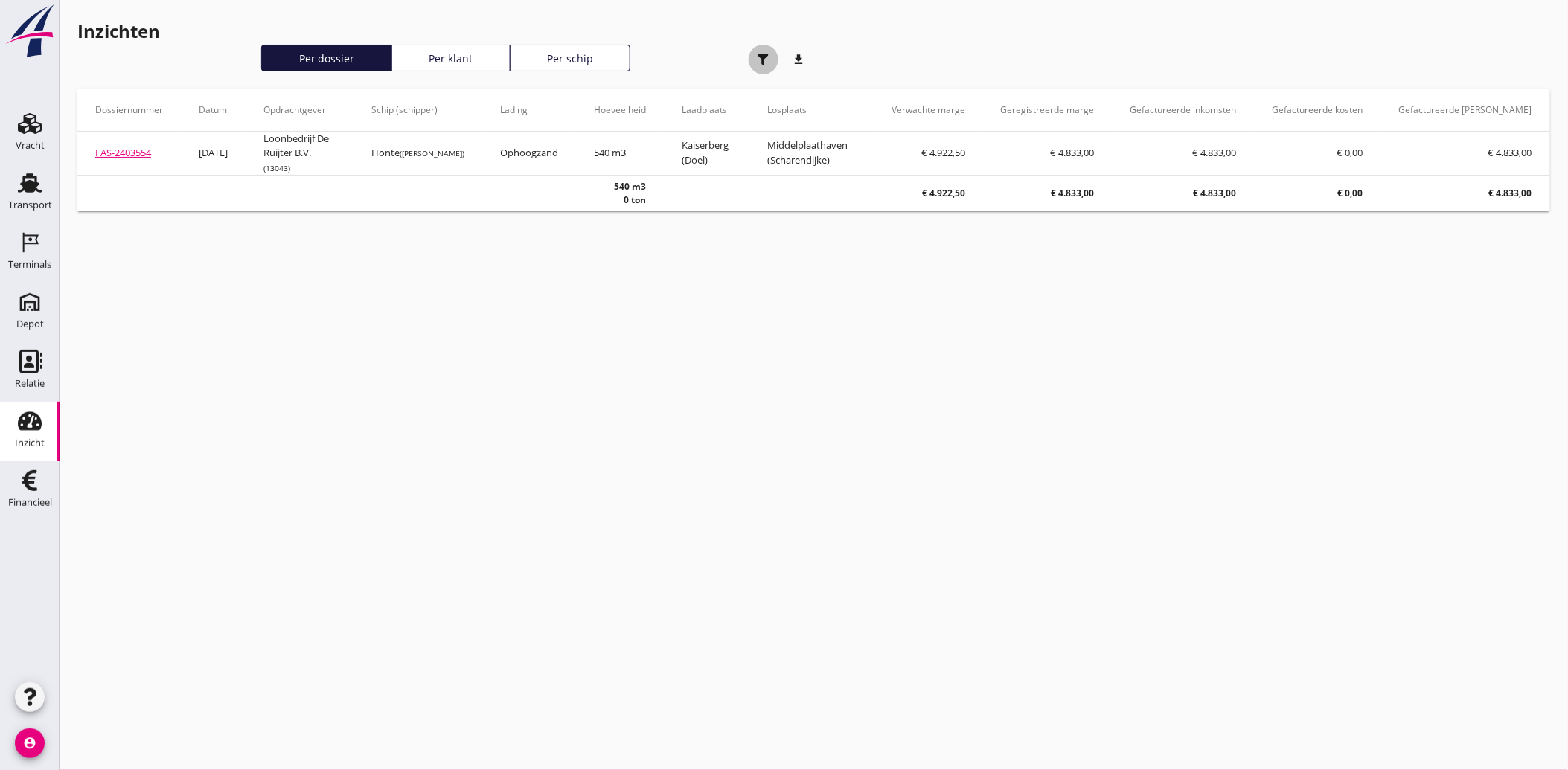
click at [765, 52] on div "button" at bounding box center [762, 59] width 30 height 30
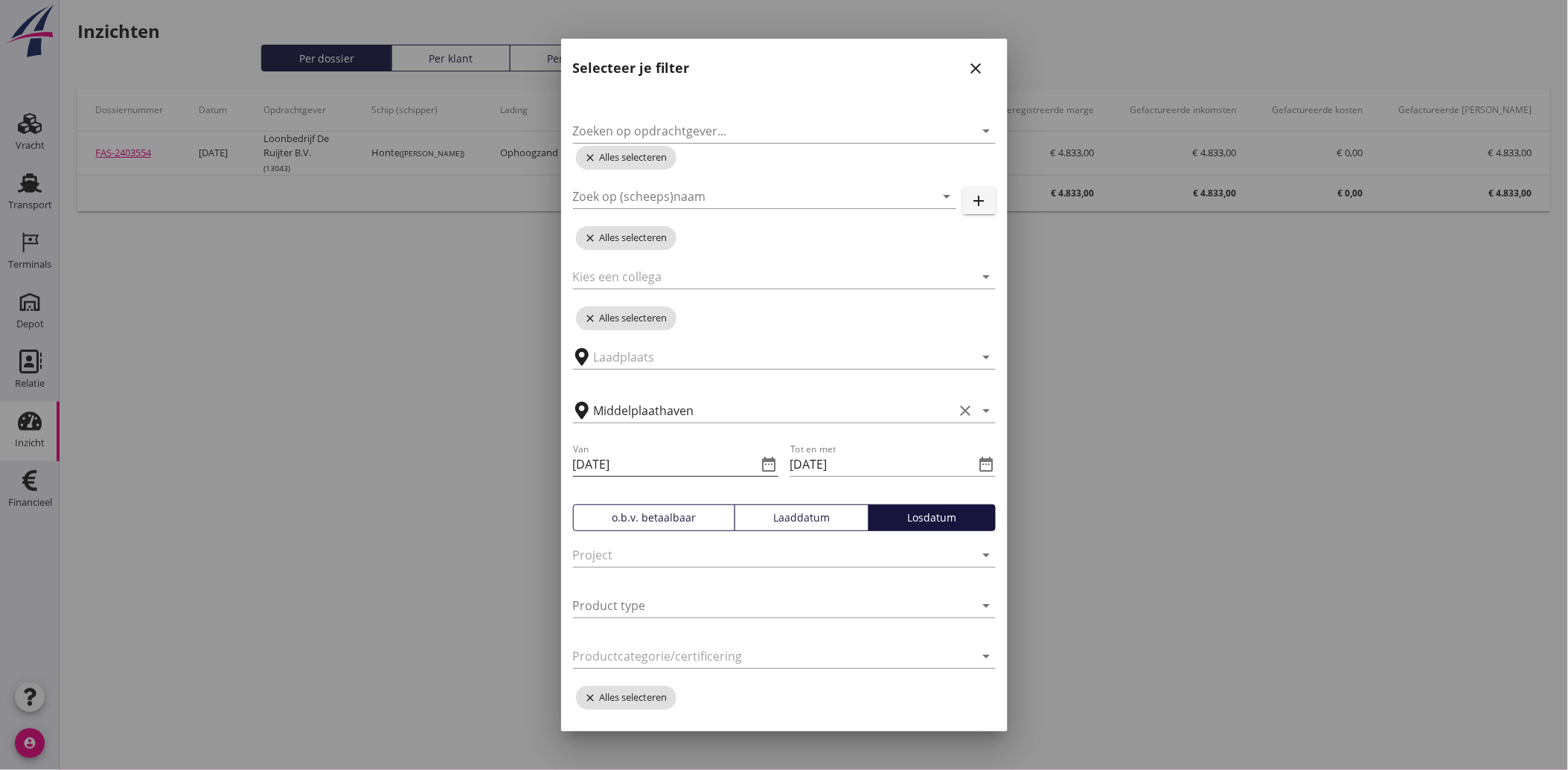
click at [761, 464] on icon "date_range" at bounding box center [769, 464] width 18 height 18
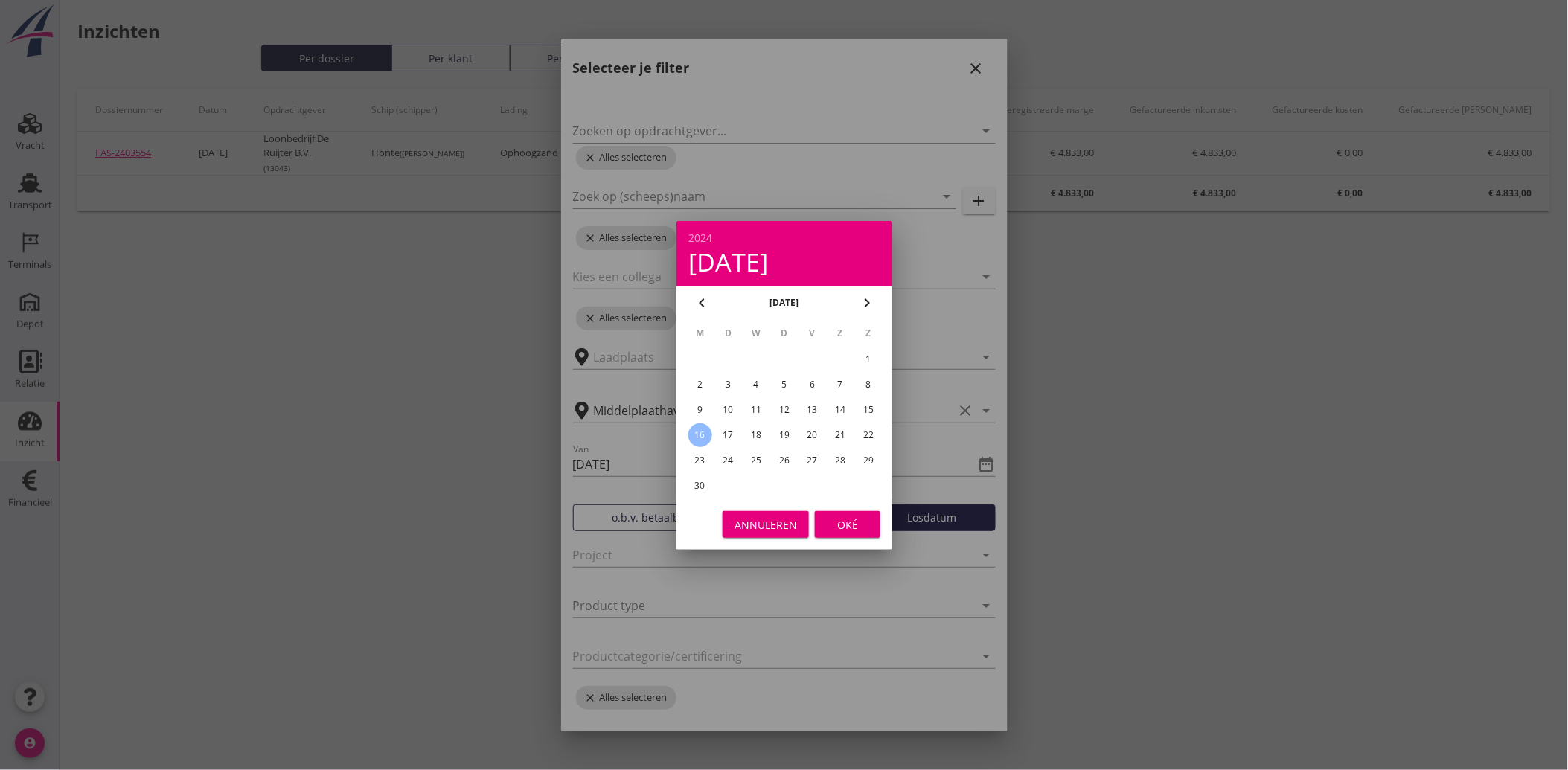
click at [698, 300] on icon "chevron_left" at bounding box center [701, 302] width 18 height 18
click at [784, 354] on div "1" at bounding box center [784, 359] width 24 height 24
type input "[DATE]"
click at [859, 537] on button "Oké" at bounding box center [848, 525] width 66 height 27
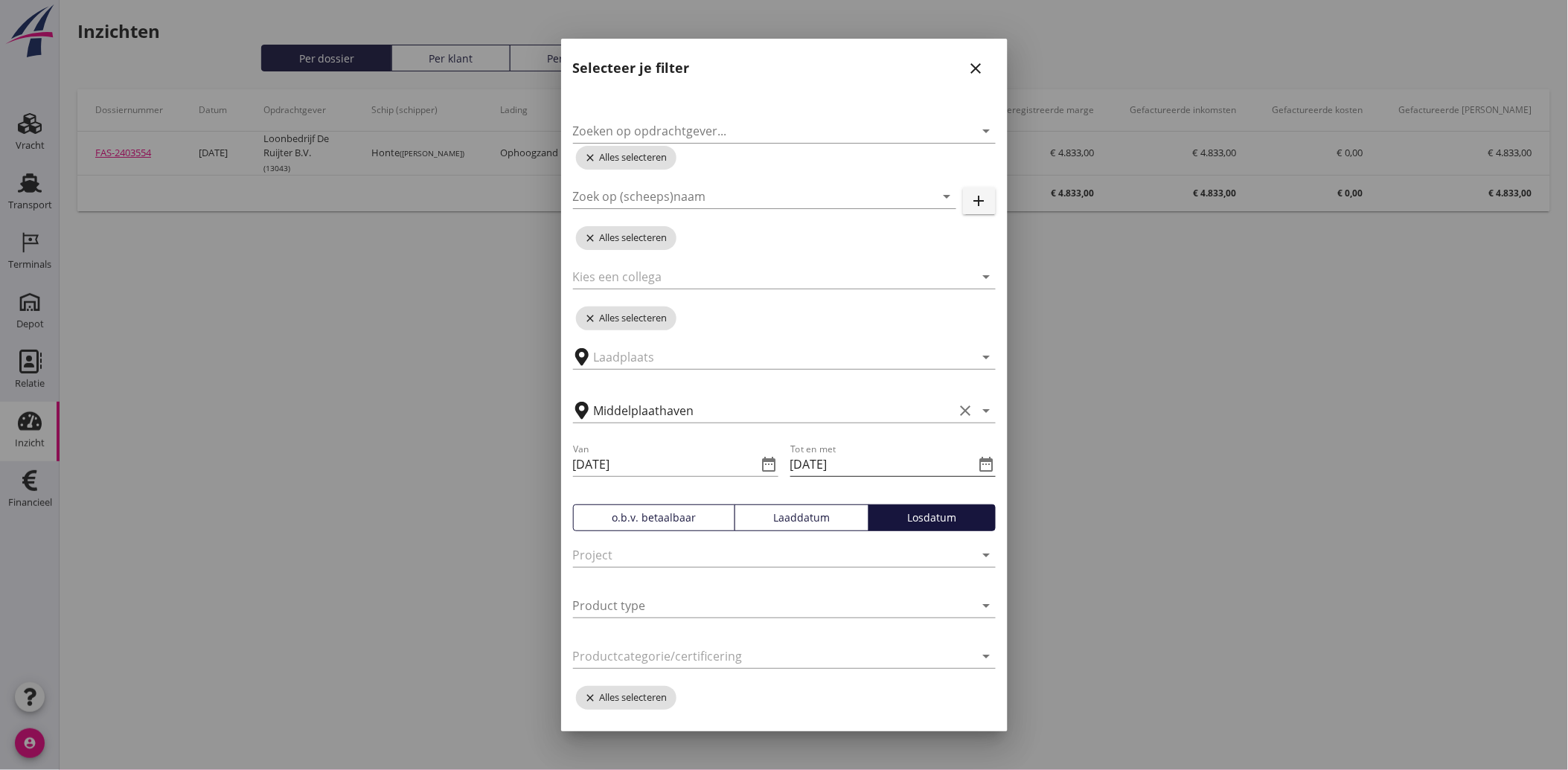
click at [978, 464] on icon "date_range" at bounding box center [986, 464] width 18 height 18
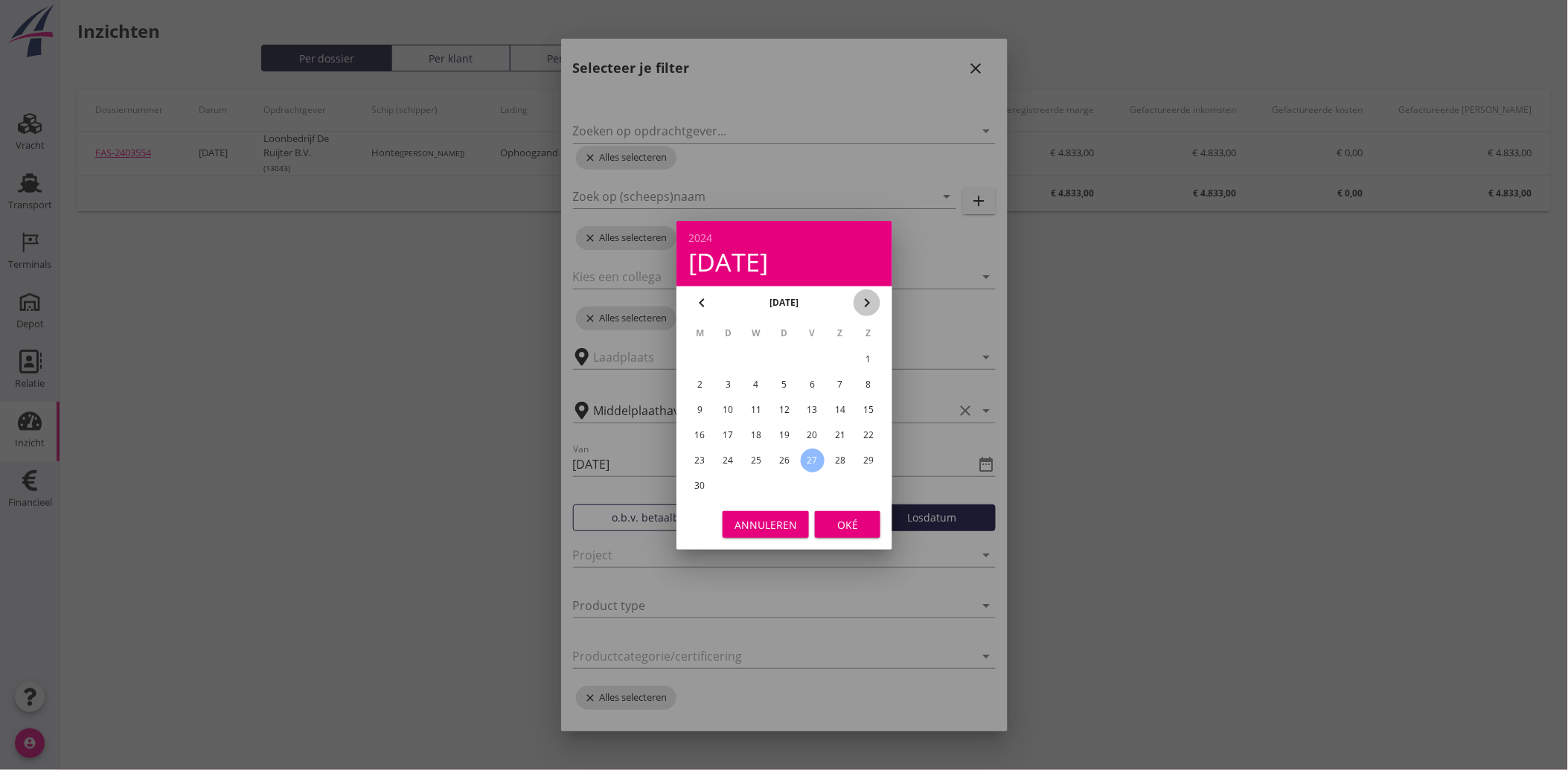
click at [868, 301] on icon "chevron_right" at bounding box center [866, 302] width 18 height 18
drag, startPoint x: 728, startPoint y: 477, endPoint x: 853, endPoint y: 527, distance: 134.6
click at [728, 477] on div "31" at bounding box center [728, 486] width 24 height 24
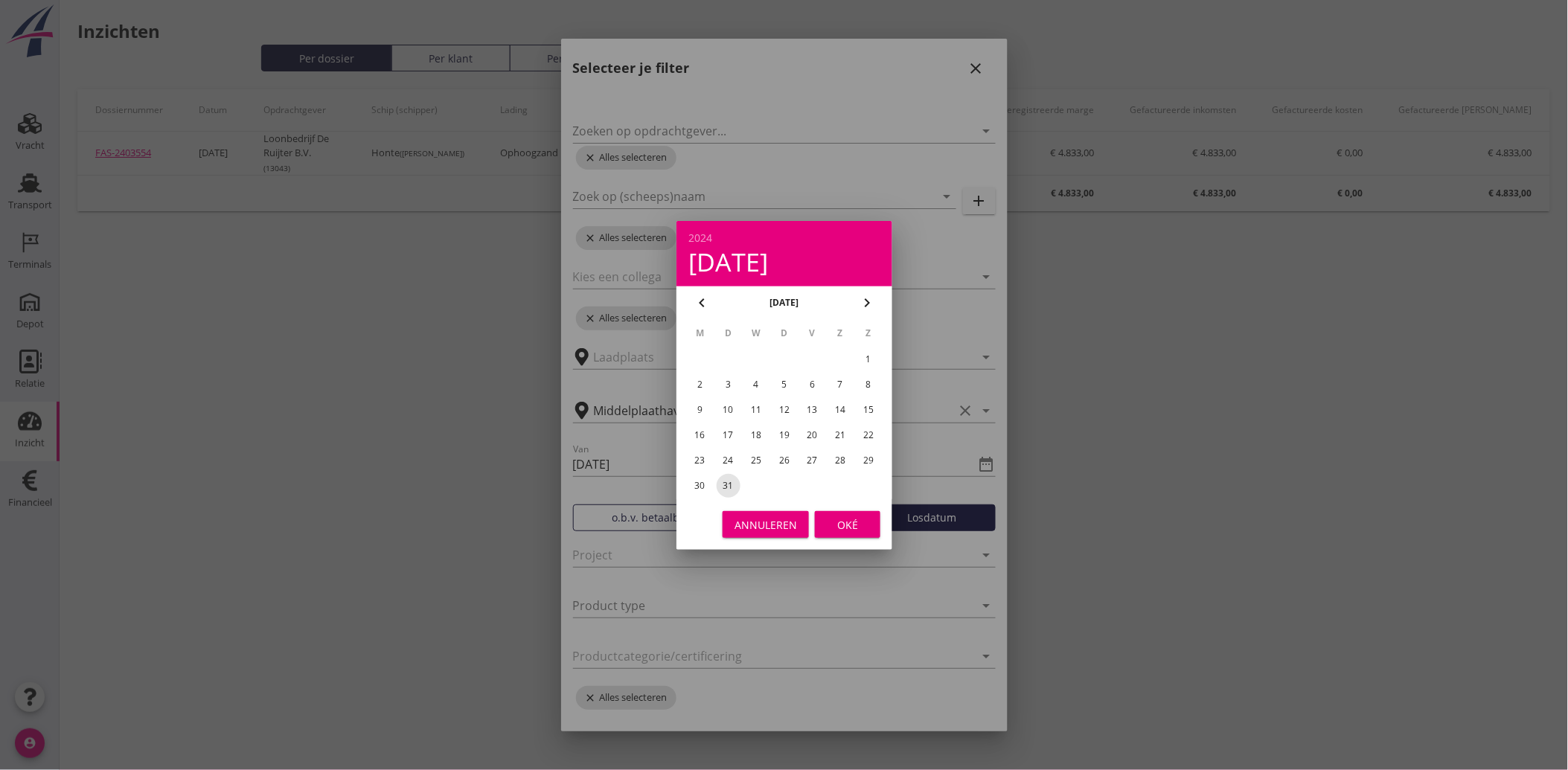
type input "[DATE]"
click at [875, 531] on button "Oké" at bounding box center [848, 525] width 66 height 27
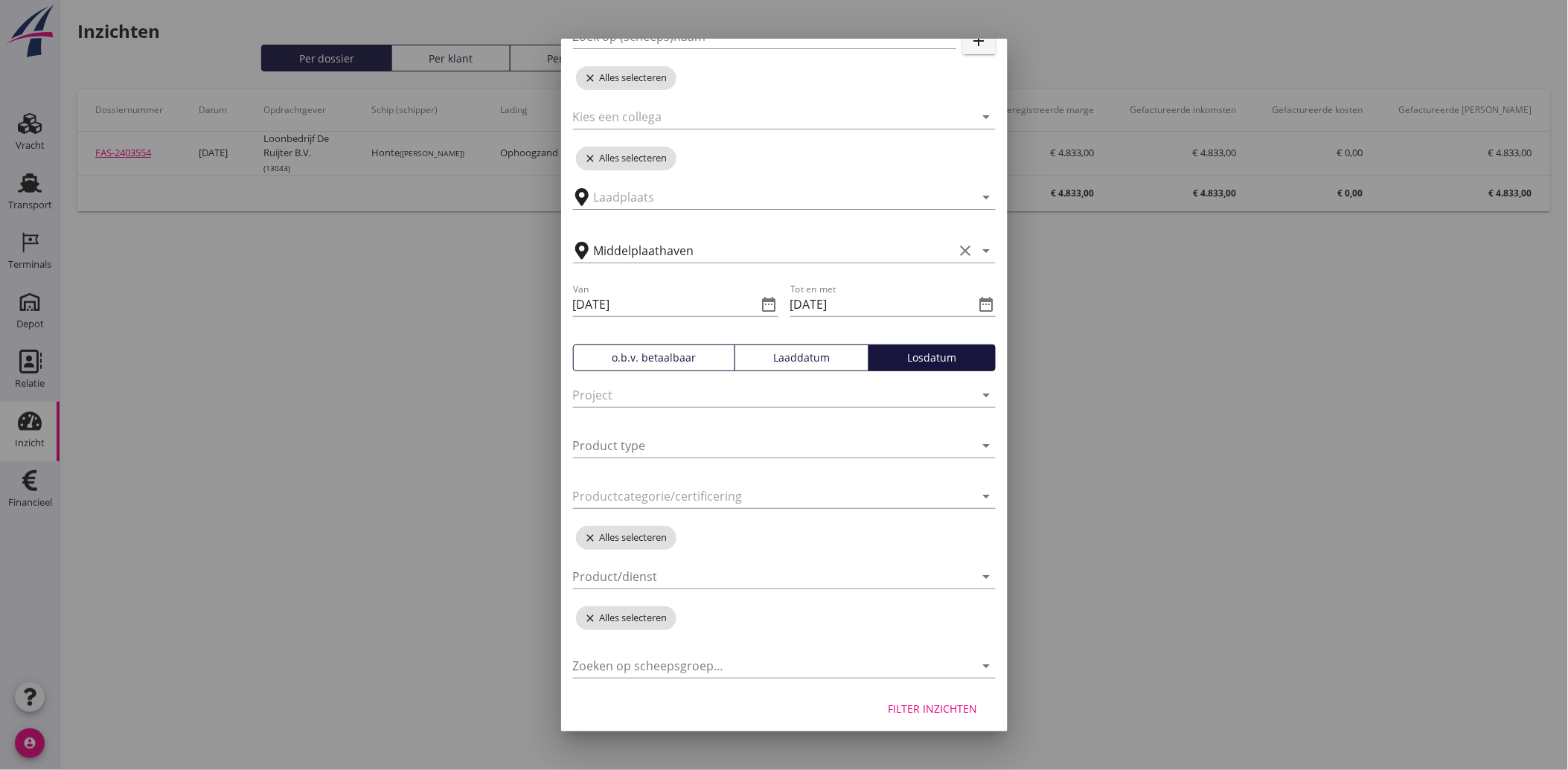
scroll to position [167, 0]
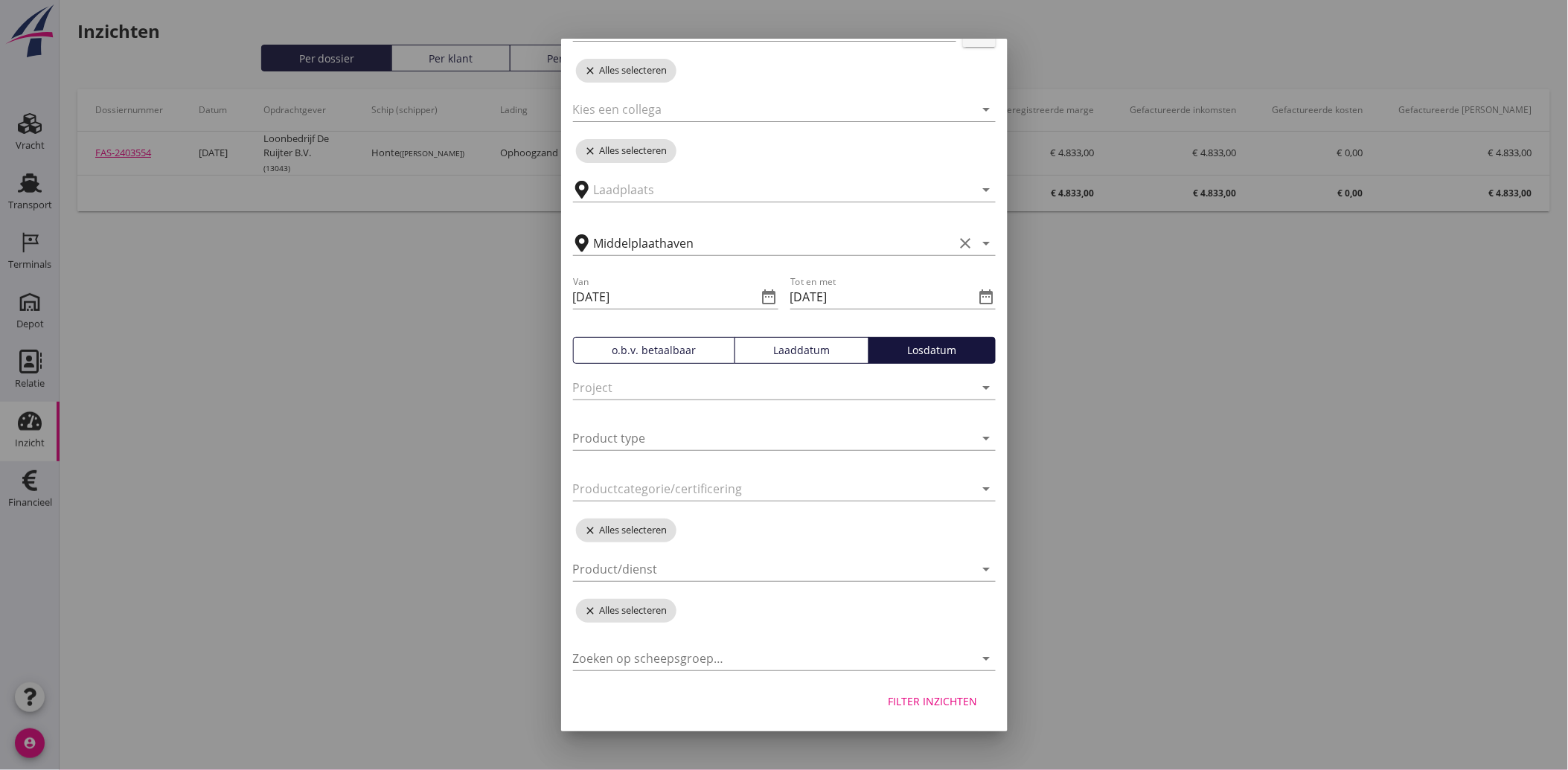
click at [929, 690] on button "Filter inzichten" at bounding box center [933, 702] width 113 height 27
